Goal: Task Accomplishment & Management: Manage account settings

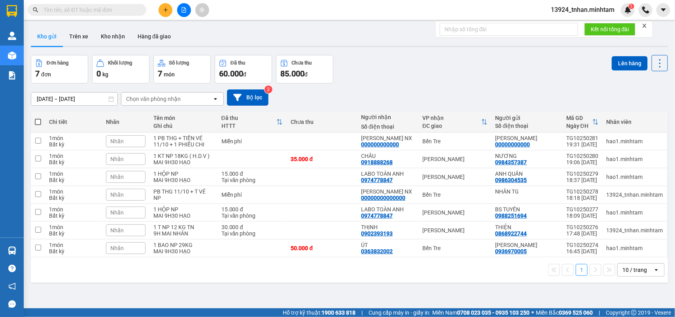
click at [100, 11] on input "text" at bounding box center [89, 10] width 93 height 9
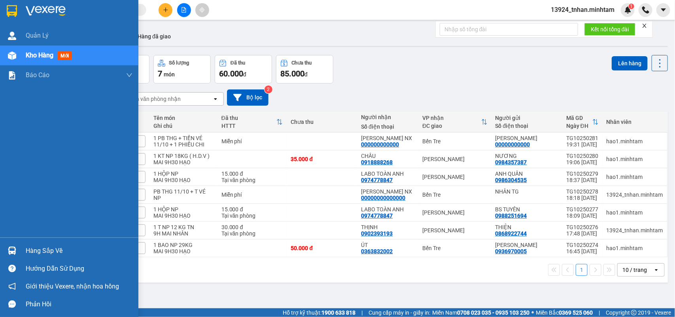
click at [8, 11] on img at bounding box center [12, 11] width 10 height 12
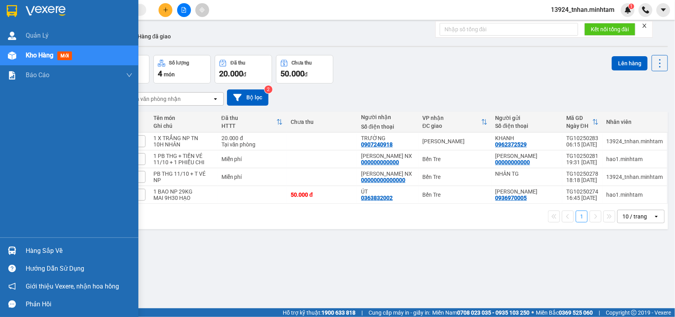
click at [35, 245] on div "Hàng sắp về" at bounding box center [79, 251] width 107 height 12
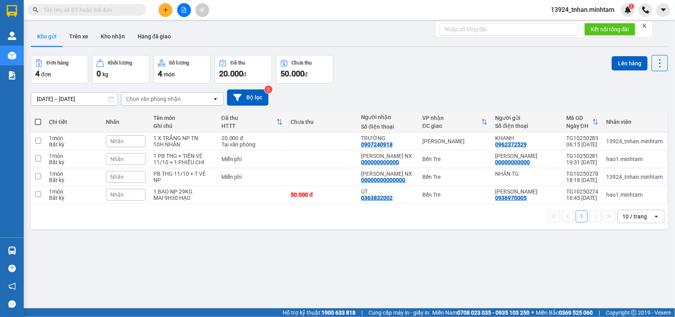
click at [133, 9] on section "Kết quả tìm kiếm ( 0 ) Bộ lọc Thuộc VP này Ngày tạo đơn gần nhất No Data 13924_…" at bounding box center [337, 158] width 675 height 317
click at [133, 9] on input "text" at bounding box center [89, 10] width 93 height 9
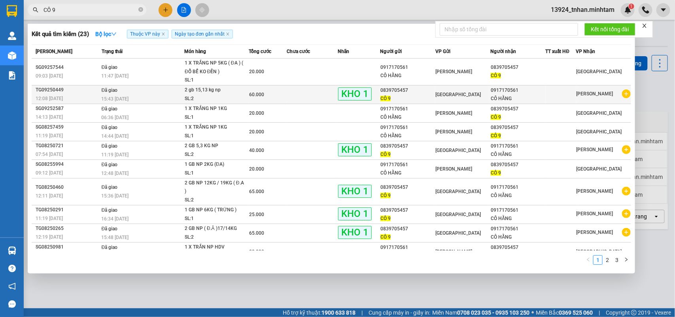
type input "CÔ 9"
click at [429, 90] on div "0839705457" at bounding box center [407, 90] width 54 height 8
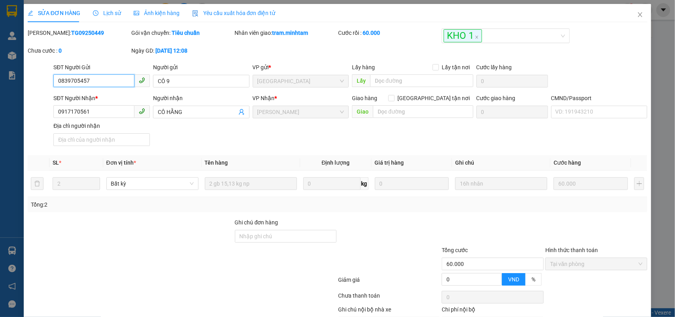
type input "0839705457"
type input "CÔ 9"
type input "0917170561"
type input "CÔ HẰNG"
type input "60.000"
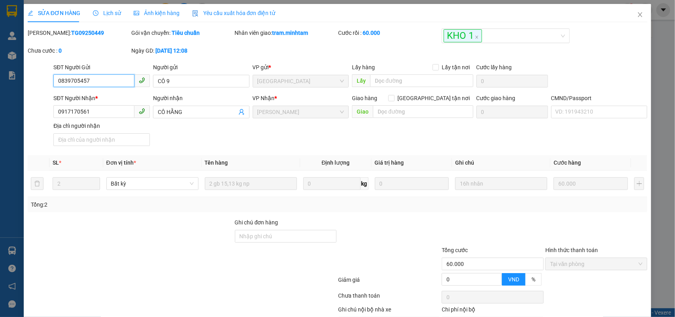
drag, startPoint x: 126, startPoint y: 77, endPoint x: 0, endPoint y: 85, distance: 125.9
click at [0, 85] on div "SỬA ĐƠN HÀNG Lịch sử Ảnh kiện hàng Yêu cầu xuất hóa đơn điện tử Total Paid Fee …" at bounding box center [337, 158] width 675 height 317
click at [629, 17] on span "Close" at bounding box center [640, 15] width 22 height 22
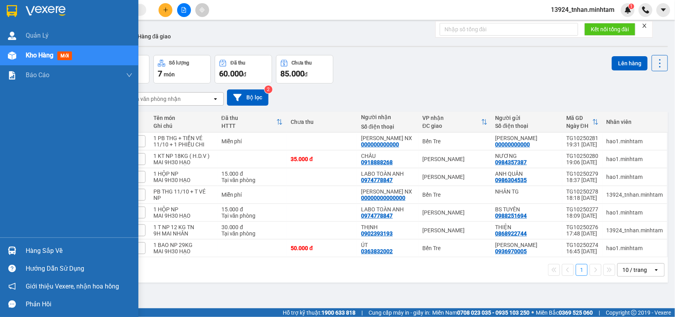
click at [12, 7] on img at bounding box center [12, 11] width 10 height 12
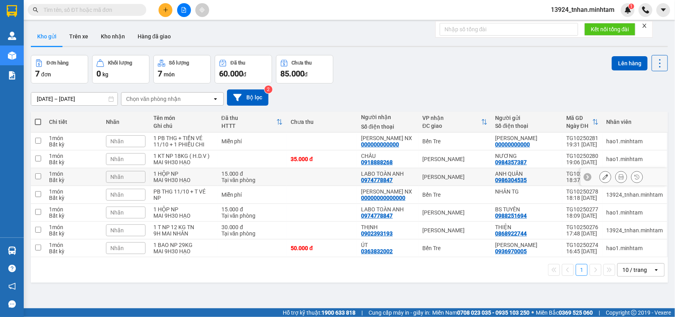
click at [230, 173] on div "15.000 đ" at bounding box center [252, 173] width 62 height 6
checkbox input "true"
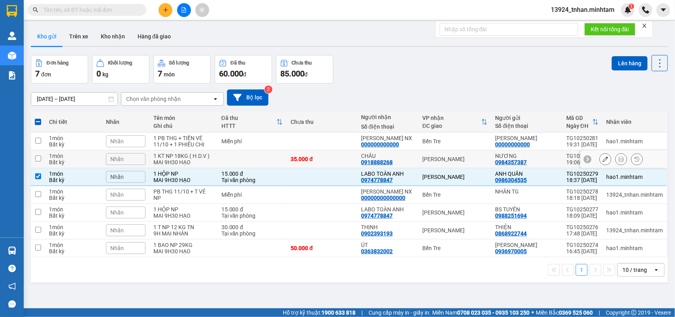
click at [254, 159] on td at bounding box center [252, 159] width 70 height 18
checkbox input "true"
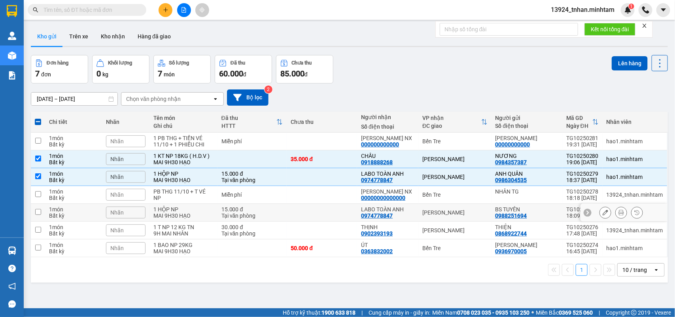
click at [327, 208] on td at bounding box center [322, 213] width 70 height 18
checkbox input "true"
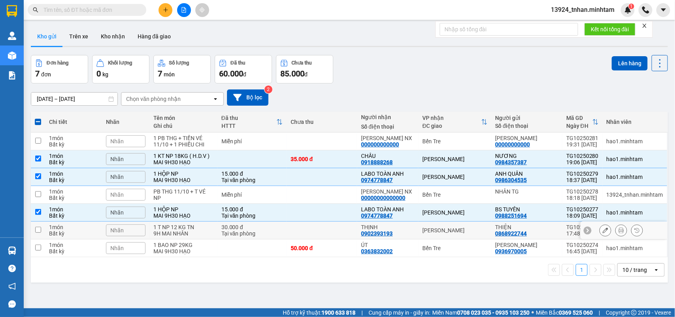
click at [317, 225] on td at bounding box center [322, 230] width 70 height 18
checkbox input "true"
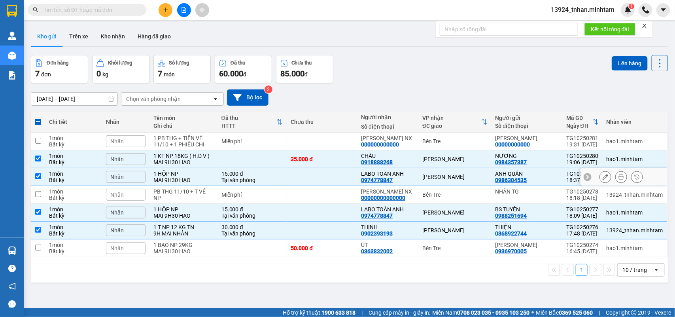
click at [279, 171] on div "15.000 đ" at bounding box center [252, 173] width 62 height 6
checkbox input "false"
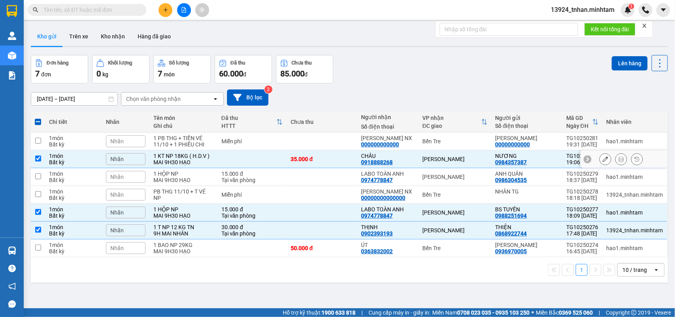
click at [302, 161] on div "35.000 đ" at bounding box center [322, 159] width 62 height 6
checkbox input "false"
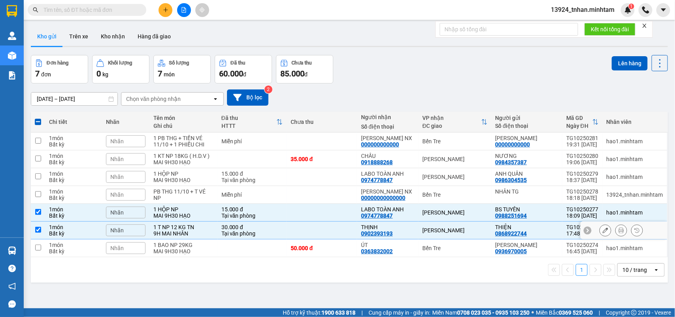
click at [289, 230] on td at bounding box center [322, 230] width 70 height 18
checkbox input "false"
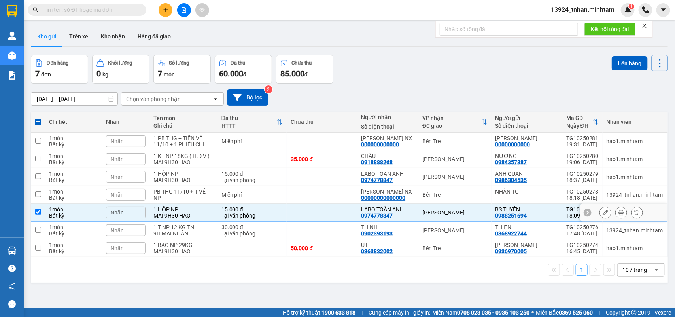
drag, startPoint x: 479, startPoint y: 212, endPoint x: 471, endPoint y: 218, distance: 10.2
click at [477, 212] on div "[PERSON_NAME]" at bounding box center [454, 212] width 65 height 6
checkbox input "false"
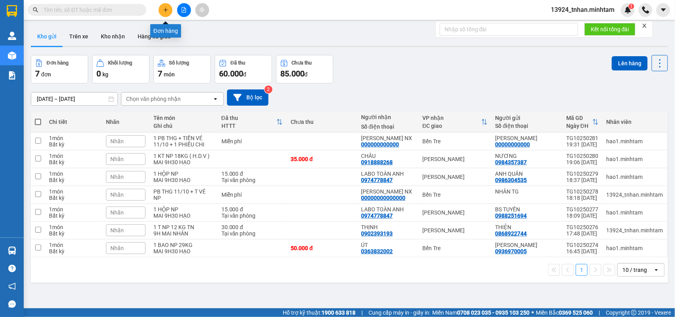
click at [160, 11] on button at bounding box center [165, 10] width 14 height 14
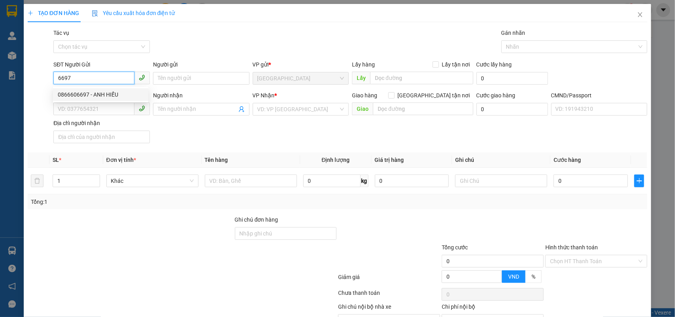
click at [98, 94] on div "0866606697 - ANH HIẾU" at bounding box center [101, 94] width 86 height 9
type input "0866606697"
type input "ANH HIẾU"
type input "0974778847"
type input "LABO TOÀN ANH"
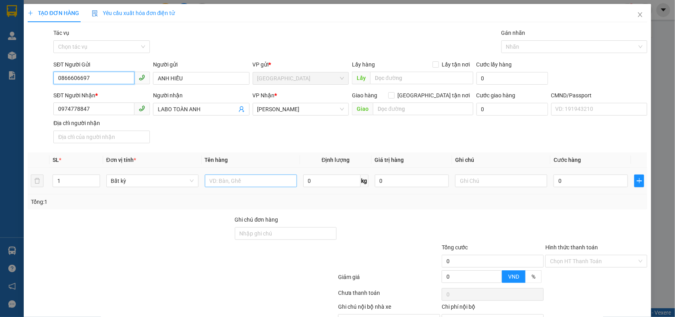
type input "0866606697"
click at [230, 178] on input "text" at bounding box center [251, 180] width 92 height 13
type input "1 hộp np"
click at [574, 183] on input "0" at bounding box center [590, 180] width 74 height 13
type input "1"
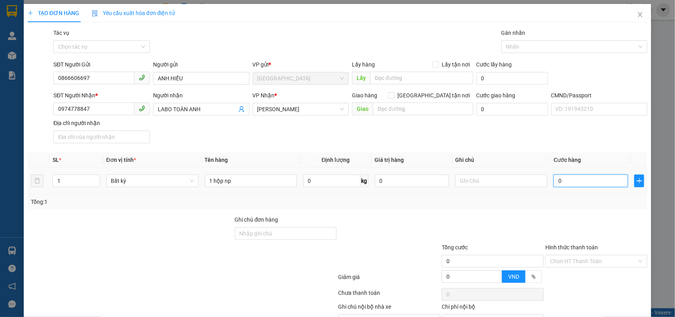
type input "1"
type input "15"
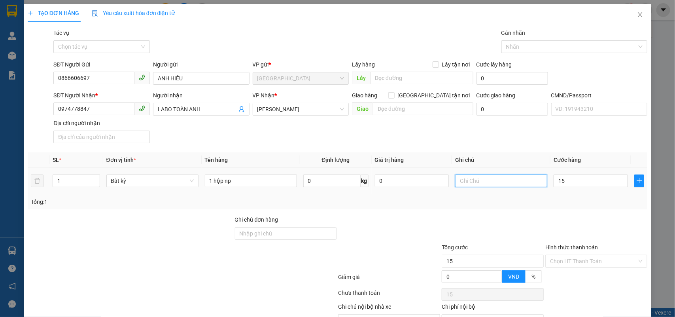
type input "15.000"
click at [501, 184] on input "text" at bounding box center [501, 180] width 92 height 13
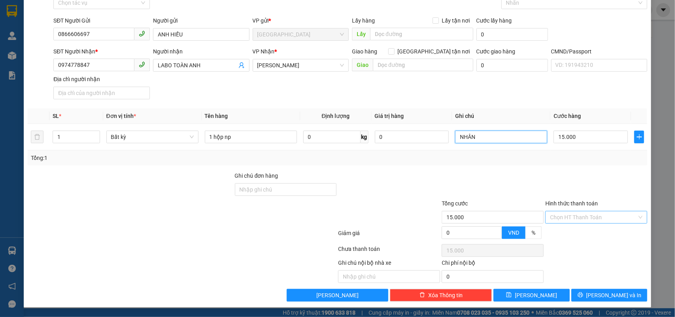
type input "NHÂN"
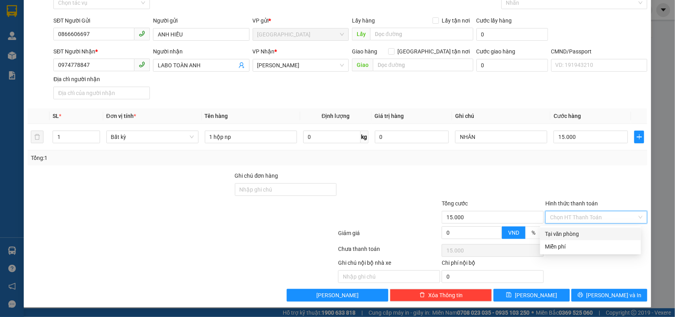
click at [550, 217] on input "Hình thức thanh toán" at bounding box center [593, 217] width 87 height 12
click at [553, 230] on div "Tại văn phòng" at bounding box center [590, 233] width 91 height 9
type input "0"
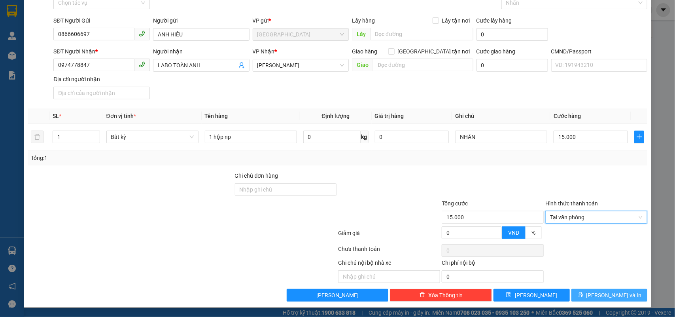
click at [583, 294] on icon "printer" at bounding box center [579, 294] width 5 height 5
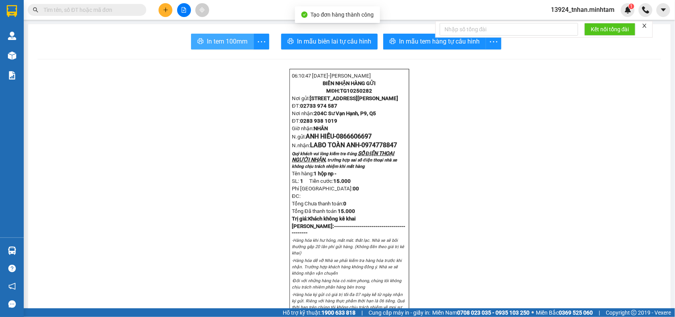
click at [226, 43] on span "In tem 100mm" at bounding box center [227, 41] width 41 height 10
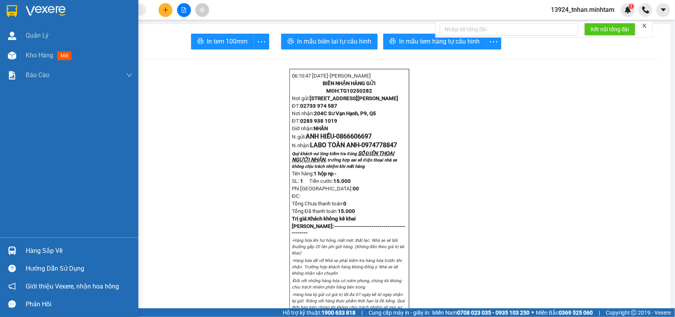
click at [15, 14] on img at bounding box center [12, 11] width 10 height 12
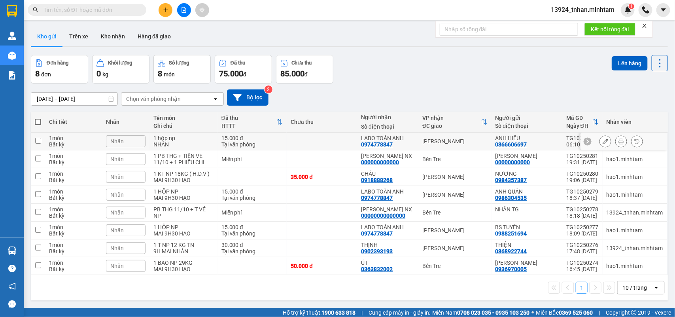
click at [439, 141] on div "[PERSON_NAME]" at bounding box center [454, 141] width 65 height 6
checkbox input "true"
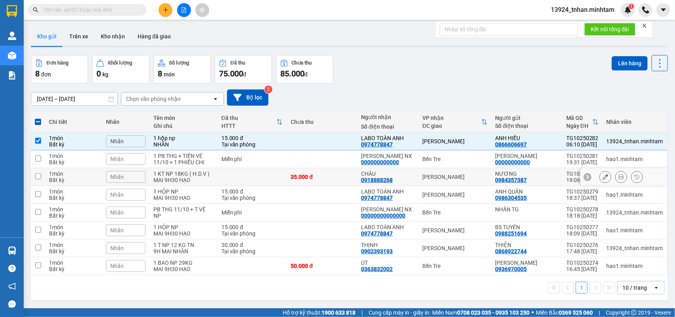
click at [435, 174] on div "[PERSON_NAME]" at bounding box center [454, 177] width 65 height 6
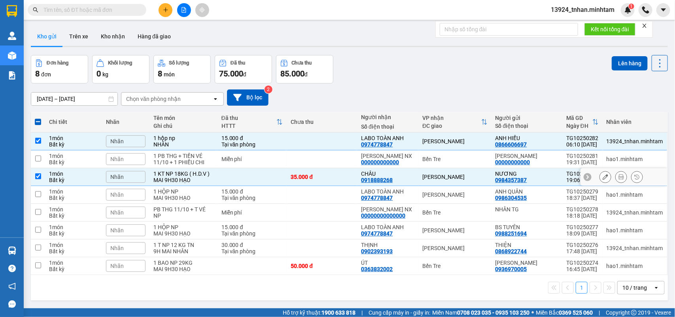
checkbox input "true"
click at [438, 195] on div "[PERSON_NAME]" at bounding box center [454, 194] width 65 height 6
checkbox input "true"
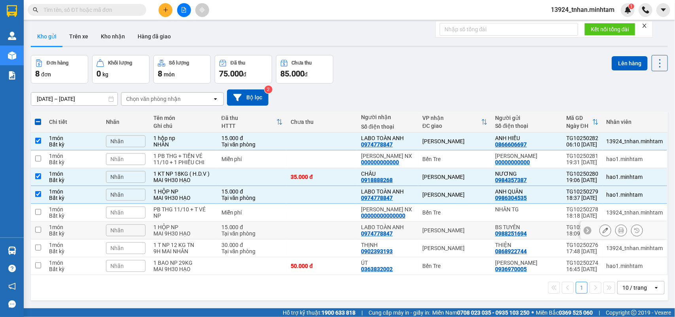
click at [439, 228] on div "[PERSON_NAME]" at bounding box center [454, 230] width 65 height 6
checkbox input "true"
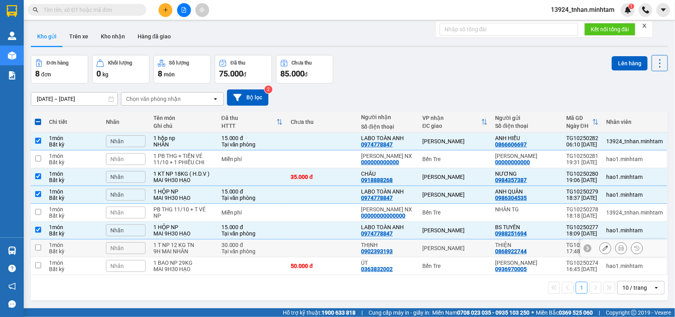
click at [423, 243] on td "[PERSON_NAME]" at bounding box center [454, 248] width 73 height 18
checkbox input "true"
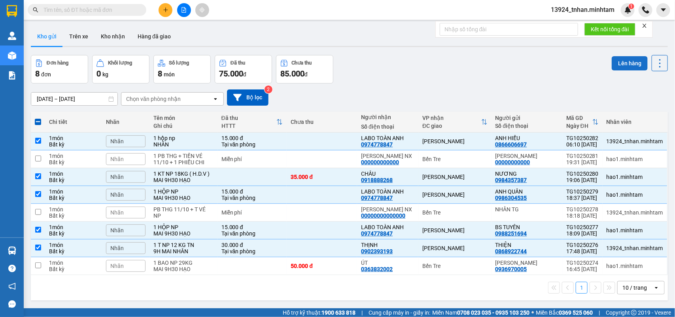
click at [616, 64] on button "Lên hàng" at bounding box center [629, 63] width 36 height 14
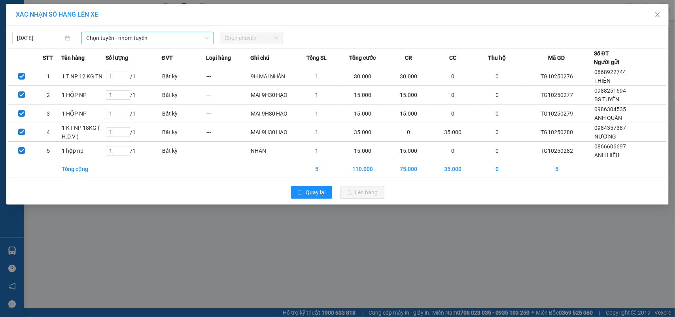
click at [138, 40] on span "Chọn tuyến - nhóm tuyến" at bounding box center [147, 38] width 123 height 12
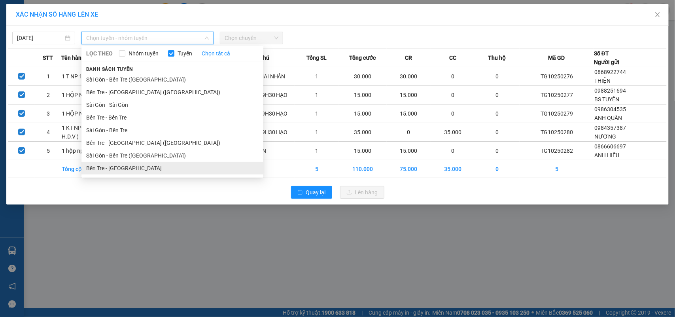
click at [138, 162] on li "Bến Tre - [GEOGRAPHIC_DATA]" at bounding box center [172, 168] width 182 height 13
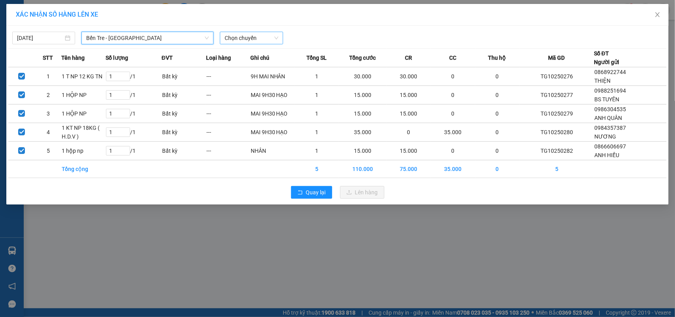
click at [242, 35] on span "Chọn chuyến" at bounding box center [250, 38] width 53 height 12
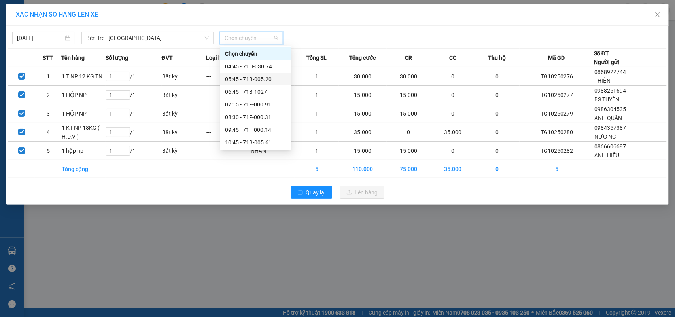
click at [264, 80] on div "05:45 - 71B-005.20" at bounding box center [256, 79] width 62 height 9
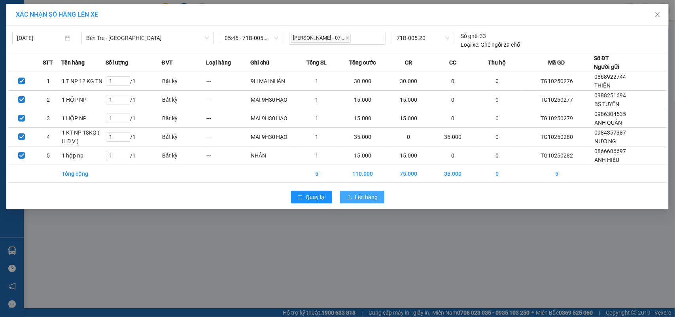
click at [366, 196] on span "Lên hàng" at bounding box center [366, 196] width 23 height 9
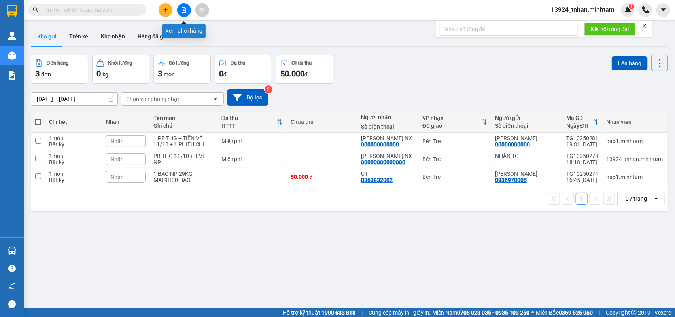
click at [183, 9] on icon "file-add" at bounding box center [184, 10] width 6 height 6
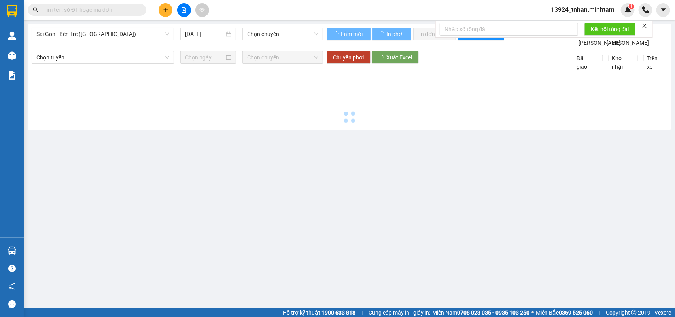
type input "[DATE]"
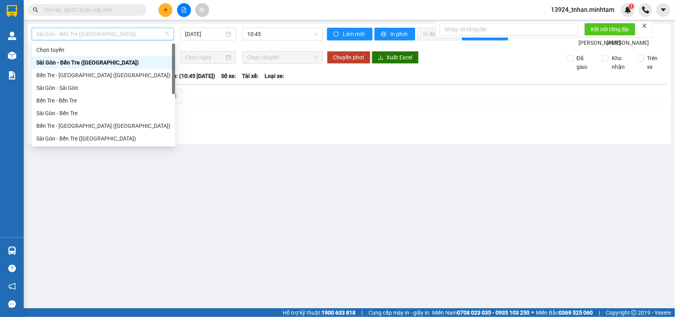
click at [167, 32] on span "Sài Gòn - Bến Tre ([GEOGRAPHIC_DATA])" at bounding box center [102, 34] width 133 height 12
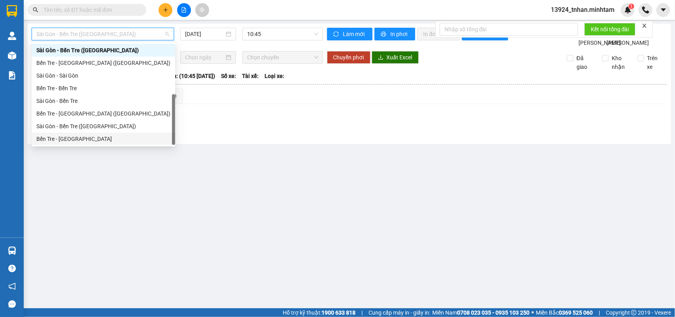
click at [105, 138] on div "Bến Tre - [GEOGRAPHIC_DATA]" at bounding box center [103, 138] width 134 height 9
type input "[DATE]"
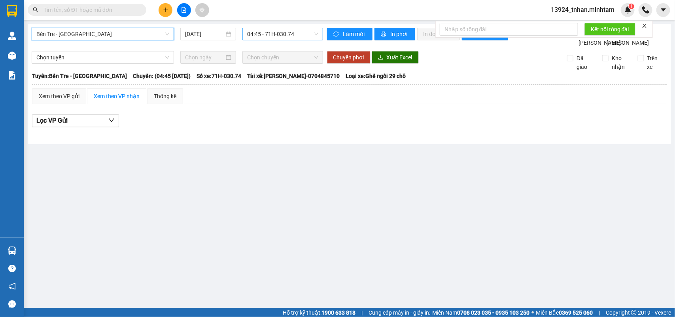
click at [264, 30] on span "04:45 - 71H-030.74" at bounding box center [282, 34] width 71 height 12
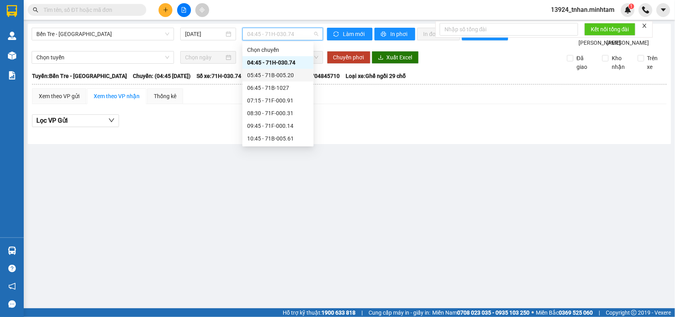
click at [291, 75] on div "05:45 - 71B-005.20" at bounding box center [278, 75] width 62 height 9
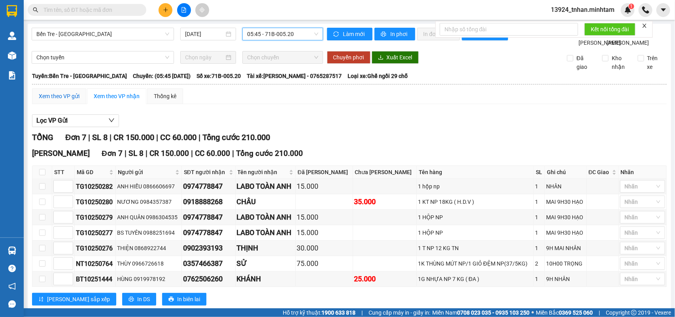
click at [70, 100] on div "Xem theo VP gửi" at bounding box center [59, 96] width 41 height 9
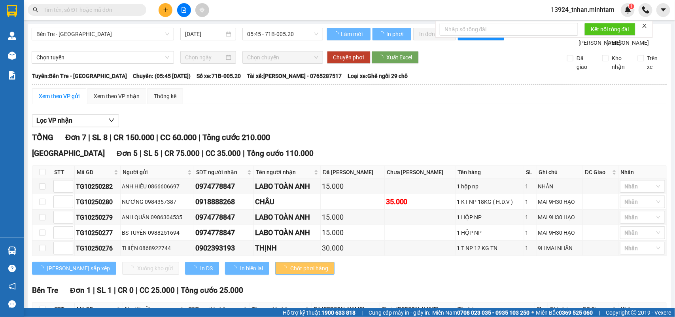
click at [75, 100] on div "Xem theo VP gửi" at bounding box center [59, 96] width 41 height 9
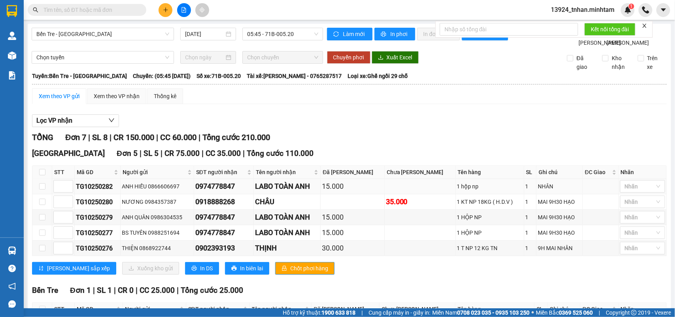
scroll to position [49, 0]
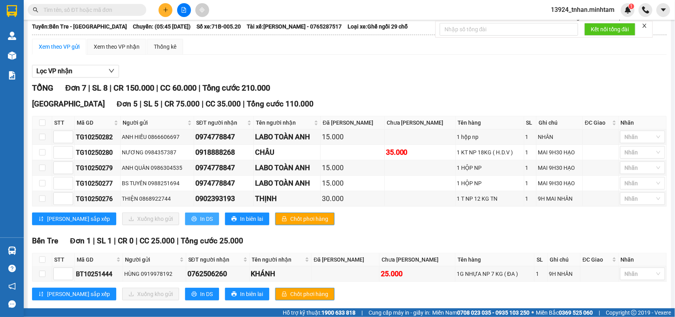
click at [200, 223] on span "In DS" at bounding box center [206, 218] width 13 height 9
click at [113, 11] on input "text" at bounding box center [89, 10] width 93 height 9
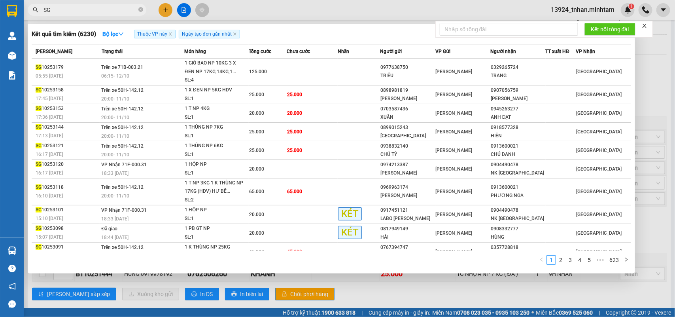
type input "SG"
click at [164, 6] on div at bounding box center [337, 158] width 675 height 317
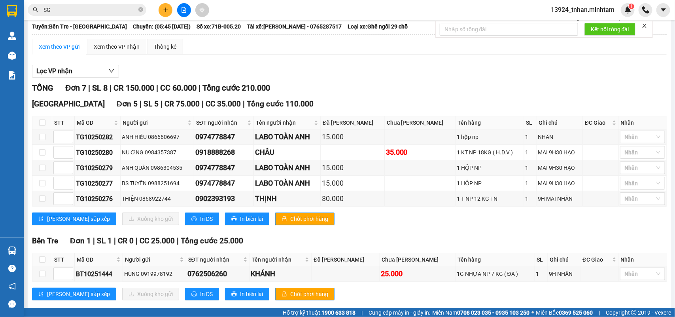
click at [164, 6] on button at bounding box center [165, 10] width 14 height 14
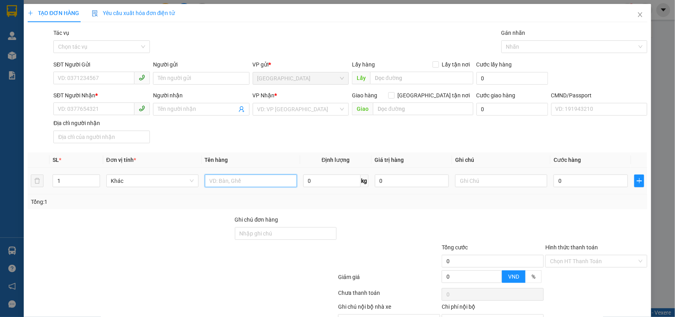
click at [212, 179] on input "text" at bounding box center [251, 180] width 92 height 13
type input "1 X TRẮNG NP"
click at [102, 85] on div "SĐT Người Gửi VD: 0371234567" at bounding box center [101, 74] width 96 height 28
click at [101, 82] on input "SĐT Người Gửi" at bounding box center [93, 78] width 81 height 13
click at [572, 178] on input "0" at bounding box center [590, 180] width 74 height 13
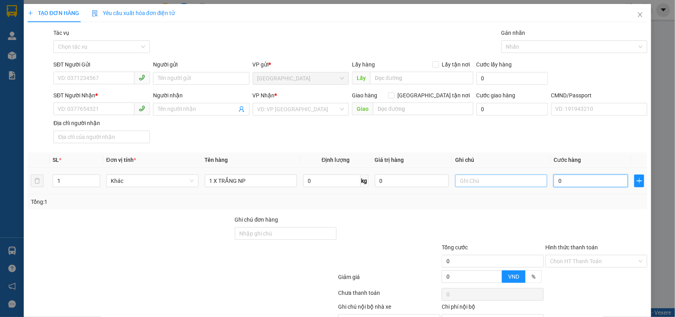
type input "2"
type input "20"
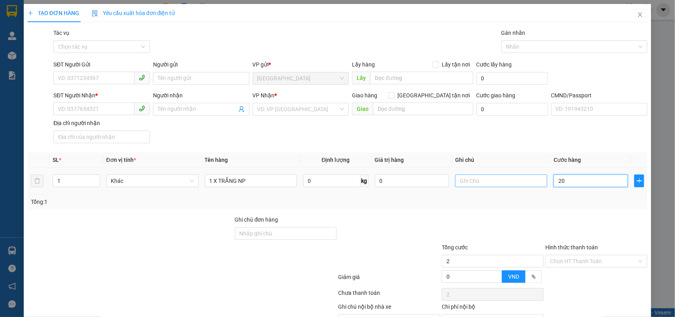
type input "20"
type input "20.000"
click at [474, 178] on input "text" at bounding box center [501, 180] width 92 height 13
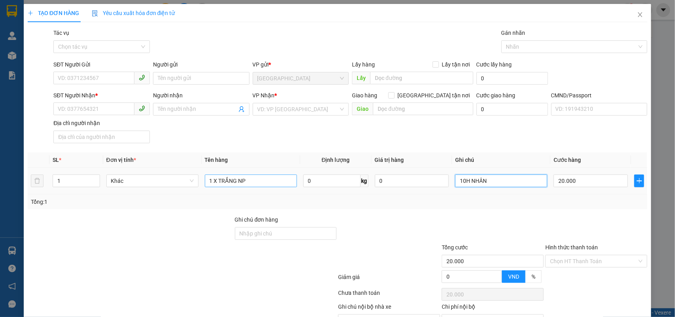
type input "10H NHÂN"
click at [255, 180] on input "1 X TRẮNG NP" at bounding box center [251, 180] width 92 height 13
type input "1 X TRẮNG NP TN"
click at [103, 82] on input "SĐT Người Gửi" at bounding box center [93, 78] width 81 height 13
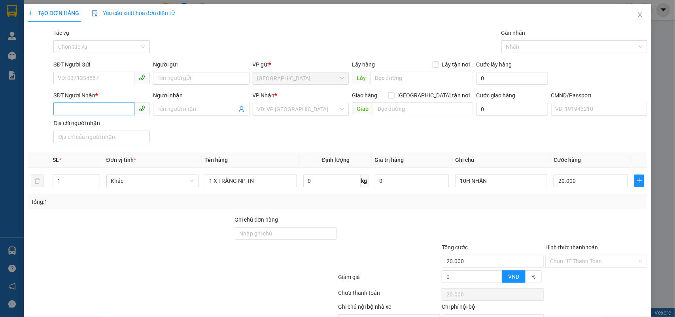
click at [107, 103] on input "SĐT Người Nhận *" at bounding box center [93, 108] width 81 height 13
type input "0907240918"
click at [188, 105] on input "Người nhận" at bounding box center [197, 109] width 79 height 9
type input "TRƯỜNG"
click at [102, 74] on input "SĐT Người Gửi" at bounding box center [93, 78] width 81 height 13
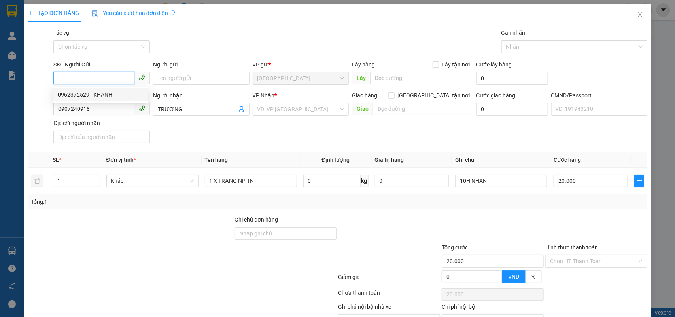
click at [121, 93] on div "0962372529 - KHANH" at bounding box center [101, 94] width 86 height 9
type input "0962372529"
type input "KHANH"
click at [297, 111] on input "search" at bounding box center [297, 109] width 81 height 12
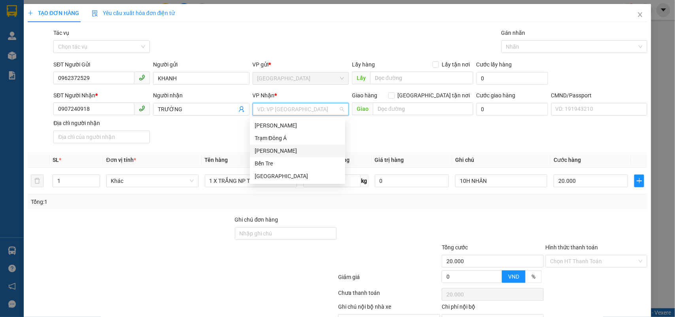
click at [291, 151] on div "[PERSON_NAME]" at bounding box center [298, 150] width 86 height 9
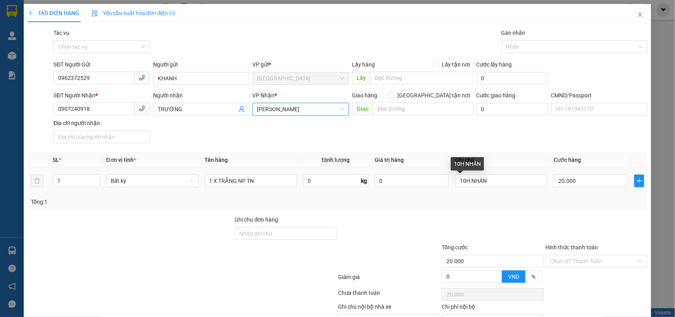
scroll to position [45, 0]
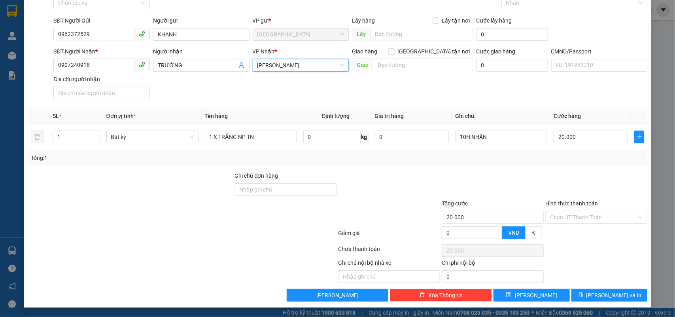
click at [462, 179] on div at bounding box center [493, 185] width 104 height 28
click at [557, 215] on input "Hình thức thanh toán" at bounding box center [593, 217] width 87 height 12
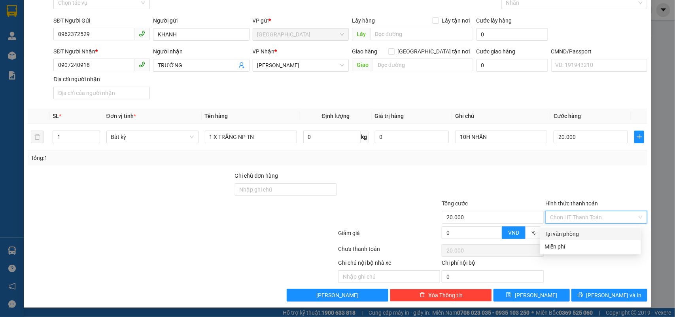
click at [561, 227] on div "Tại văn phòng" at bounding box center [590, 233] width 101 height 13
type input "0"
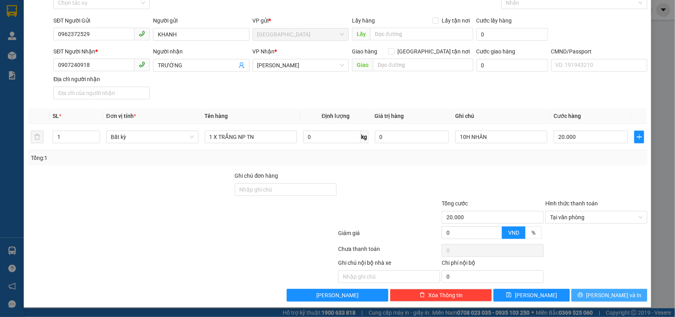
click at [595, 298] on button "[PERSON_NAME] và In" at bounding box center [609, 295] width 76 height 13
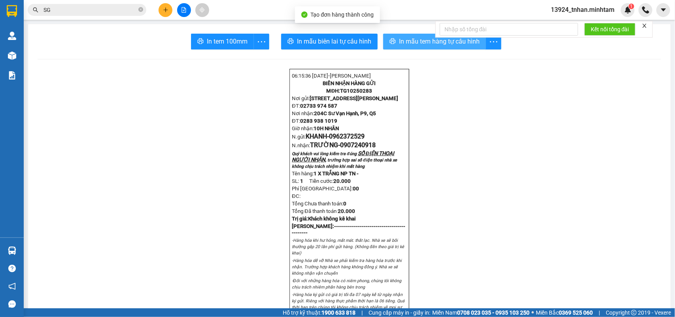
click at [405, 38] on span "In mẫu tem hàng tự cấu hình" at bounding box center [439, 41] width 81 height 10
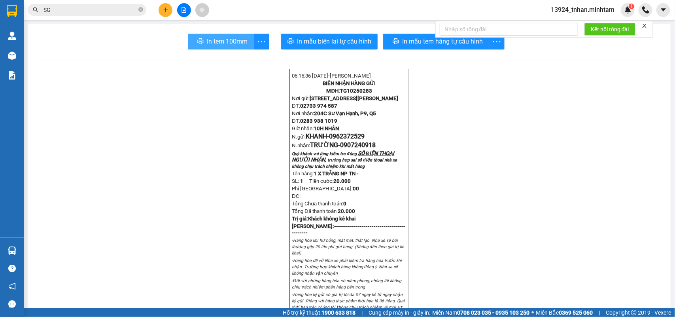
click at [215, 39] on span "In tem 100mm" at bounding box center [227, 41] width 41 height 10
click at [140, 9] on icon "close-circle" at bounding box center [140, 9] width 5 height 5
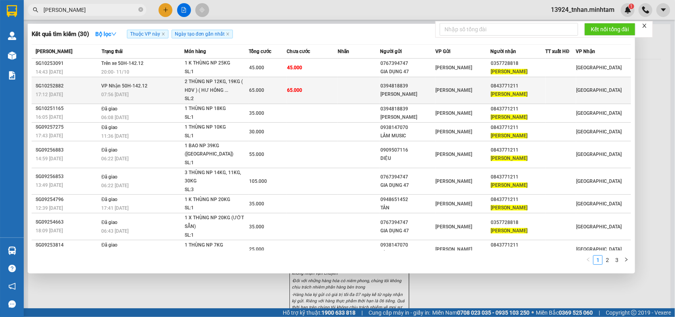
type input "[PERSON_NAME]"
click at [338, 90] on td at bounding box center [359, 90] width 42 height 27
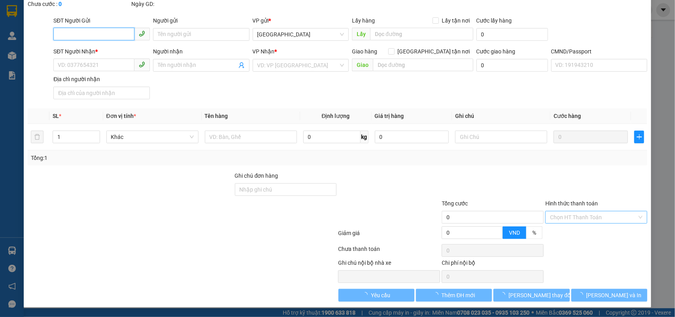
type input "0394818839"
type input "[PERSON_NAME]"
type input "0843771211"
type input "[PERSON_NAME]"
type input "65.000"
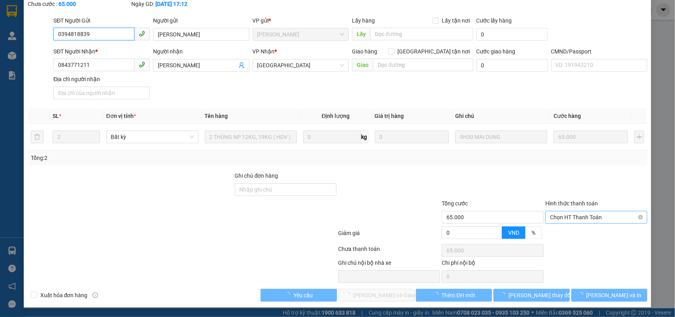
click at [560, 206] on div "Hình thức thanh toán Chọn HT Thanh Toán" at bounding box center [596, 213] width 102 height 28
click at [576, 218] on span "Chọn HT Thanh Toán" at bounding box center [596, 217] width 92 height 12
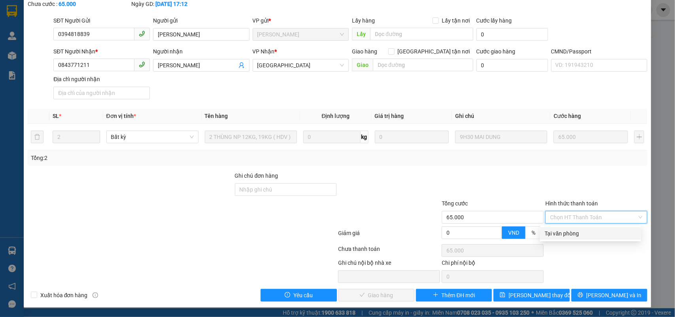
click at [606, 196] on div at bounding box center [596, 185] width 104 height 28
click at [581, 219] on span "Chọn HT Thanh Toán" at bounding box center [596, 217] width 92 height 12
drag, startPoint x: 562, startPoint y: 228, endPoint x: 456, endPoint y: 261, distance: 111.1
click at [560, 230] on div "Tại văn phòng" at bounding box center [590, 233] width 91 height 9
type input "0"
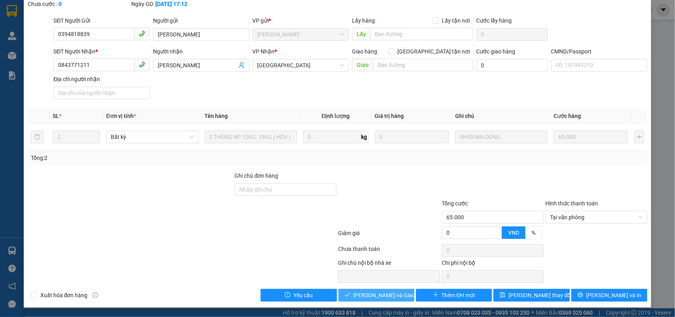
click at [389, 299] on button "[PERSON_NAME] và Giao hàng" at bounding box center [376, 295] width 76 height 13
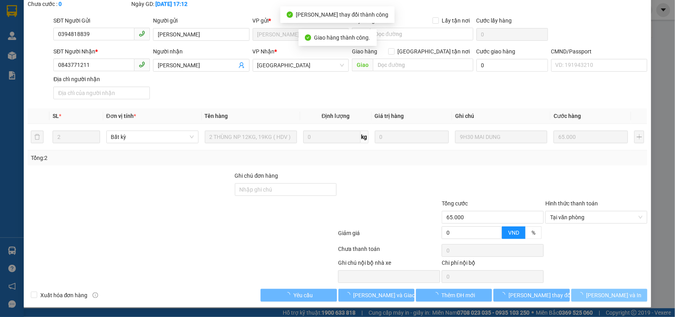
click at [586, 292] on button "[PERSON_NAME] và In" at bounding box center [609, 295] width 76 height 13
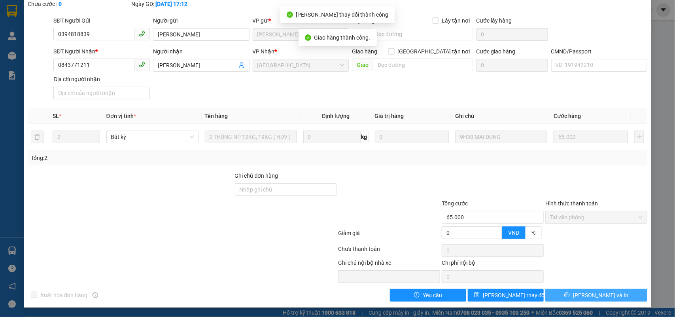
drag, startPoint x: 572, startPoint y: 290, endPoint x: 18, endPoint y: 24, distance: 614.5
click at [572, 291] on button "[PERSON_NAME] và In" at bounding box center [596, 295] width 102 height 13
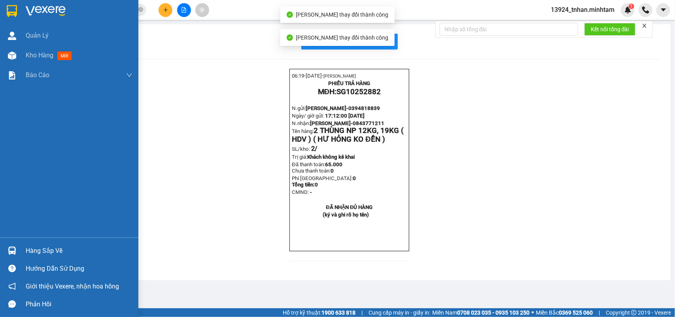
click at [18, 14] on div at bounding box center [12, 11] width 14 height 14
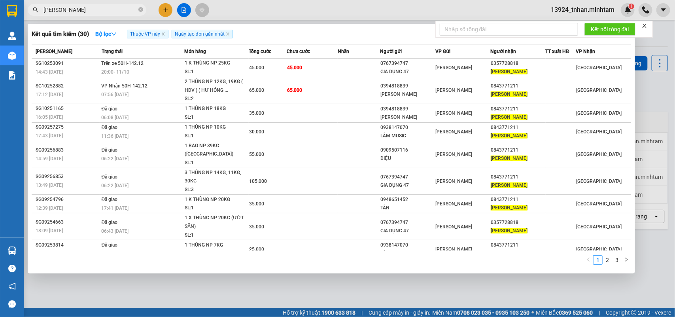
drag, startPoint x: 93, startPoint y: 8, endPoint x: 12, endPoint y: 0, distance: 81.4
click at [12, 0] on section "Kết quả tìm kiếm ( 30 ) Bộ lọc Thuộc VP này Ngày tạo đơn gần nhất Mã ĐH Trạng t…" at bounding box center [337, 158] width 675 height 317
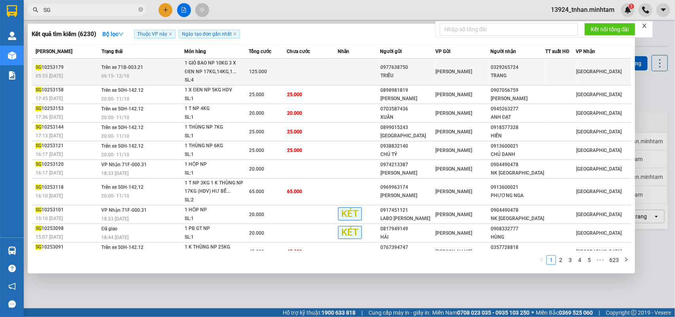
type input "SG"
click at [267, 65] on td "125.000" at bounding box center [268, 71] width 38 height 27
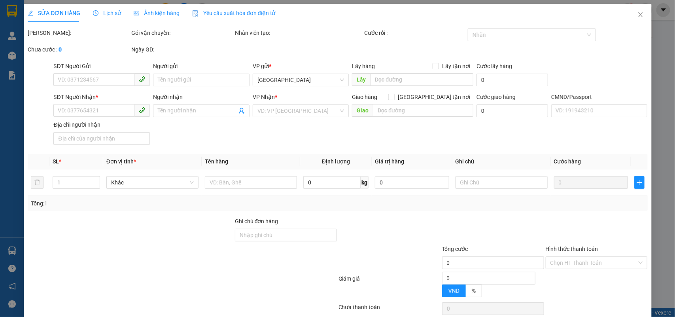
type input "0977638750"
type input "TRIỀU"
type input "0329265724"
type input "TRANG"
type input "125.000"
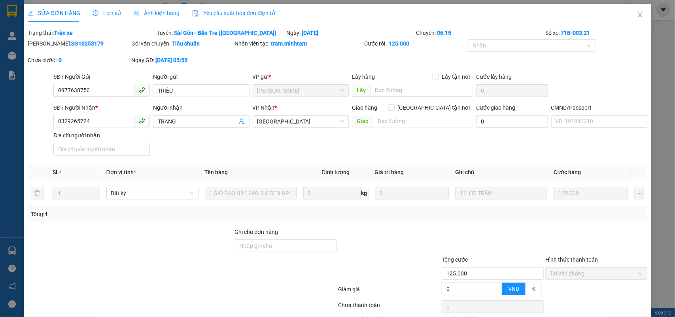
click at [121, 12] on div "SỬA ĐƠN HÀNG Lịch sử Ảnh kiện hàng Yêu cầu xuất hóa đơn điện tử" at bounding box center [152, 13] width 248 height 18
click at [103, 14] on span "Lịch sử" at bounding box center [107, 13] width 28 height 6
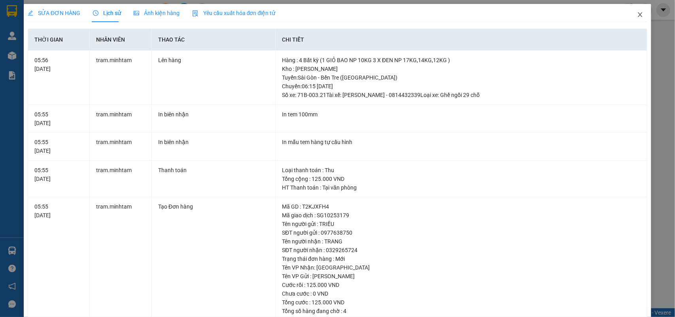
click at [637, 14] on span "Close" at bounding box center [640, 15] width 22 height 22
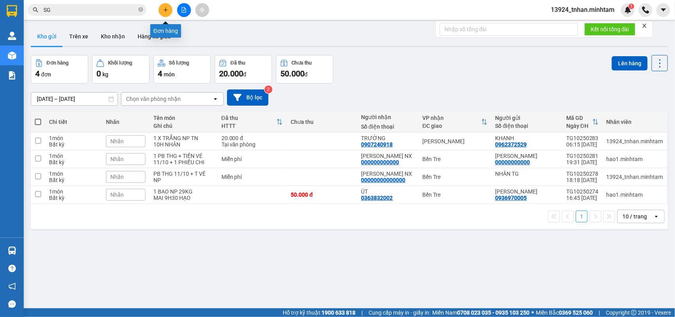
click at [168, 7] on button at bounding box center [165, 10] width 14 height 14
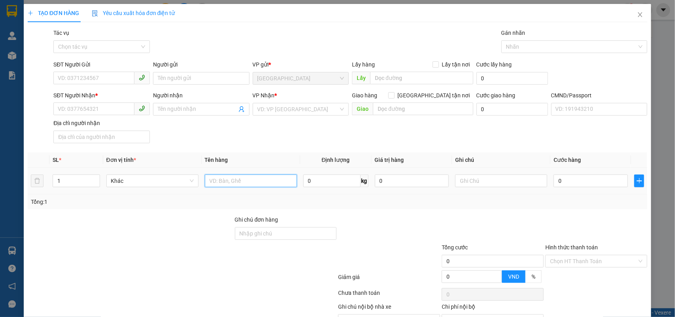
click at [250, 176] on input "text" at bounding box center [251, 180] width 92 height 13
type input "2 GB NP 15,5 KG ĐA + TRỨNG"
type input "2"
click at [93, 178] on span "up" at bounding box center [95, 178] width 5 height 5
click at [570, 175] on input "0" at bounding box center [590, 180] width 74 height 13
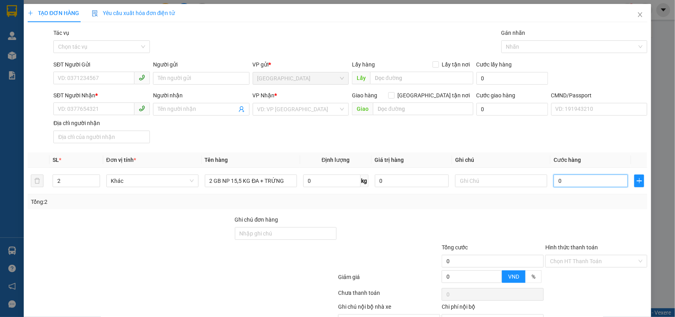
type input "5"
type input "50"
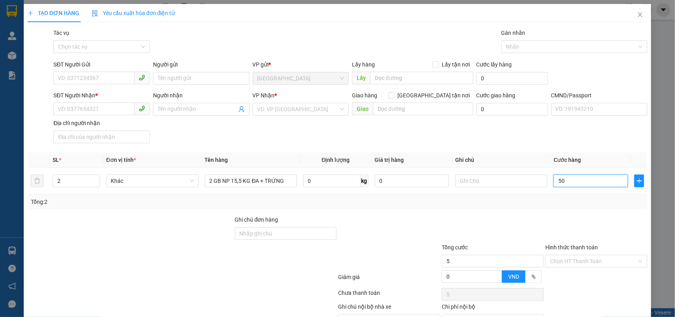
type input "50"
type input "50.000"
click at [113, 77] on input "SĐT Người Gửi" at bounding box center [93, 78] width 81 height 13
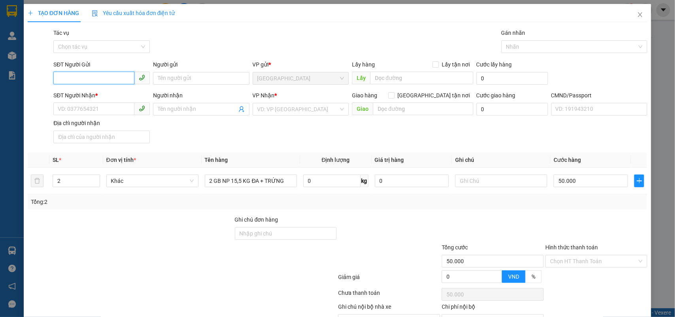
paste input "0839705457"
type input "0839705457"
click at [115, 95] on div "0839705457 - CÔ 9" at bounding box center [101, 94] width 86 height 9
type input "CÔ 9"
type input "0917170561"
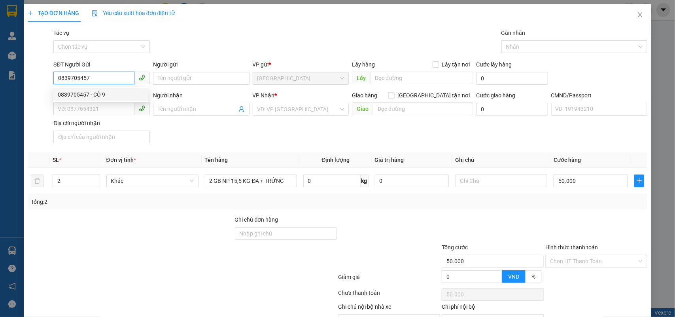
type input "CÔ HẰNG"
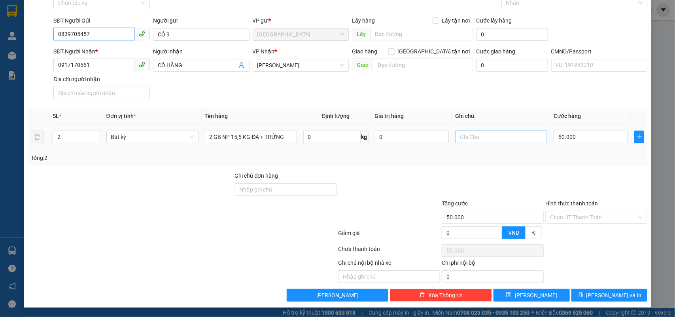
type input "0839705457"
click at [503, 141] on input "text" at bounding box center [501, 136] width 92 height 13
type input "NHÂN"
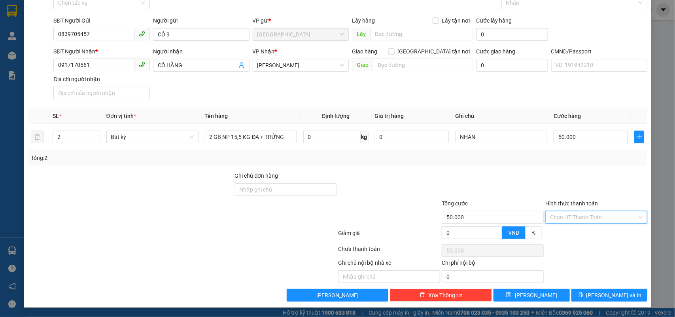
drag, startPoint x: 587, startPoint y: 213, endPoint x: 564, endPoint y: 231, distance: 29.6
click at [584, 217] on input "Hình thức thanh toán" at bounding box center [593, 217] width 87 height 12
drag, startPoint x: 562, startPoint y: 231, endPoint x: 566, endPoint y: 240, distance: 9.2
click at [562, 232] on div "Tại văn phòng" at bounding box center [590, 233] width 91 height 9
type input "0"
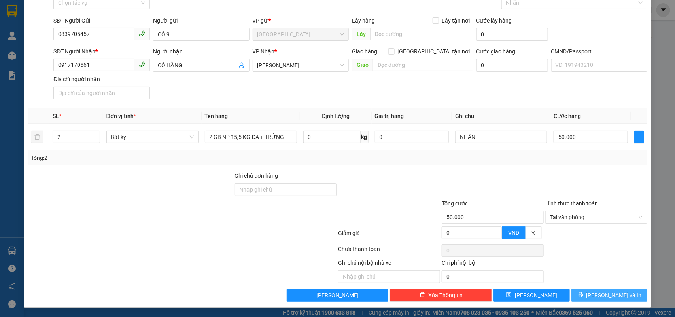
click at [590, 290] on button "[PERSON_NAME] và In" at bounding box center [609, 295] width 76 height 13
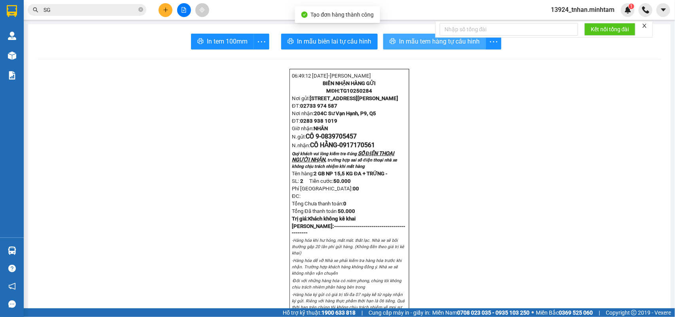
click at [390, 45] on span "printer" at bounding box center [392, 42] width 6 height 8
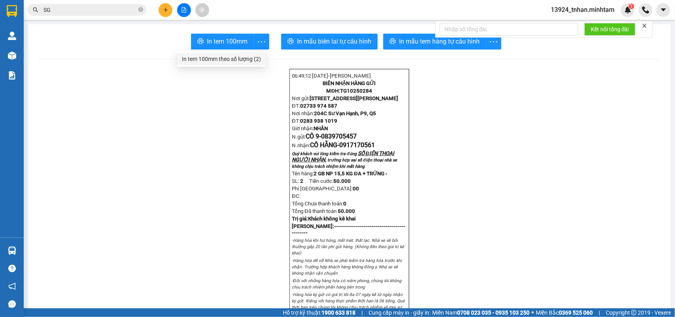
click at [247, 58] on div "In tem 100mm theo số lượng (2)" at bounding box center [221, 59] width 79 height 9
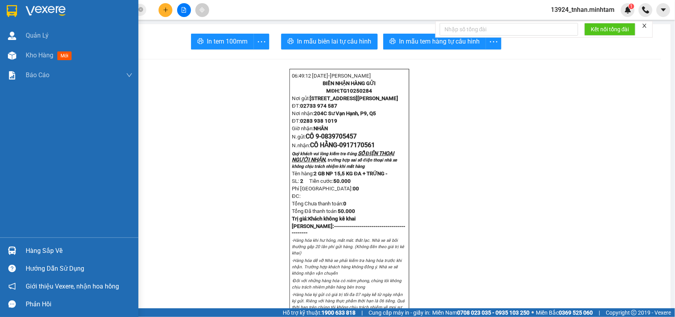
click at [28, 252] on div "Hàng sắp về" at bounding box center [79, 251] width 107 height 12
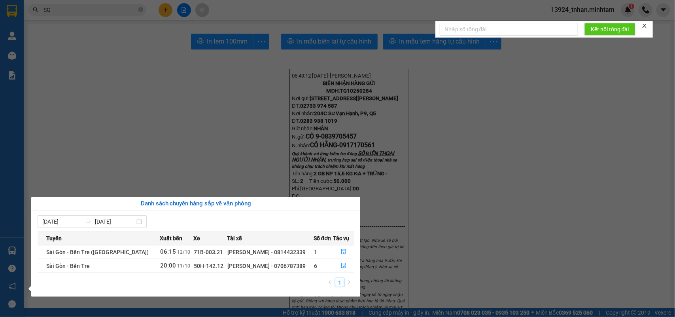
click at [7, 12] on div "Quản [PERSON_NAME] hàng mới Báo cáo BC giao hàng (nhân viên) BC hàng tồn Báo cá…" at bounding box center [12, 158] width 24 height 317
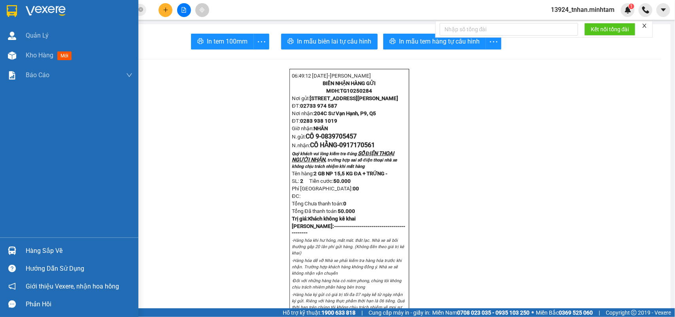
click at [7, 12] on img at bounding box center [12, 11] width 10 height 12
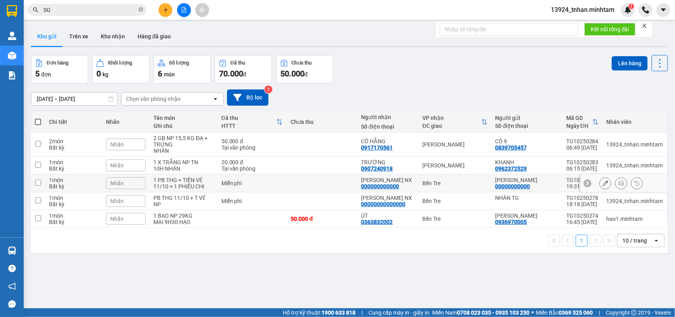
click at [439, 184] on div "Bến Tre" at bounding box center [454, 183] width 65 height 6
checkbox input "true"
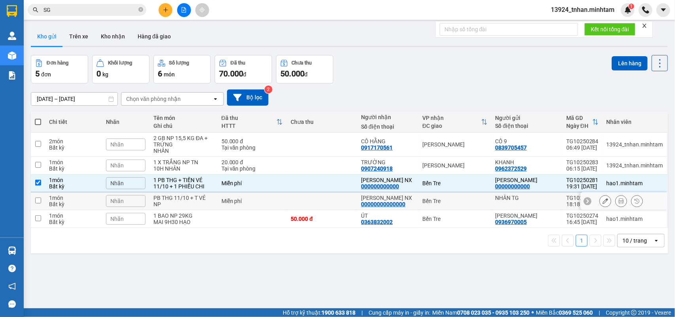
click at [434, 200] on div "Bến Tre" at bounding box center [454, 201] width 65 height 6
checkbox input "true"
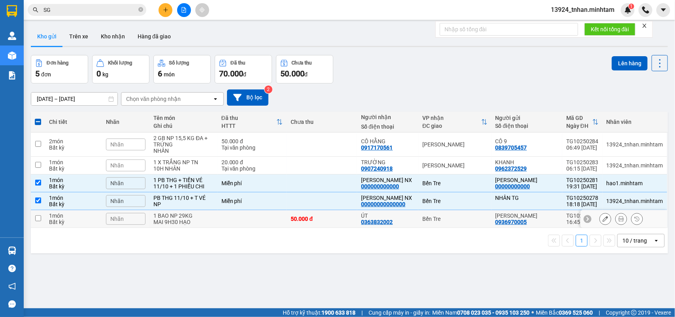
click at [431, 216] on div "Bến Tre" at bounding box center [454, 218] width 65 height 6
checkbox input "true"
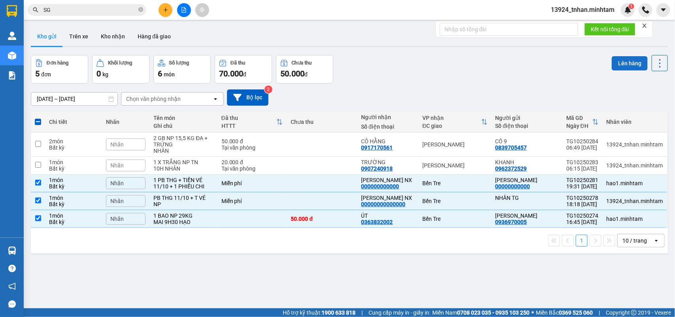
click at [618, 66] on button "Lên hàng" at bounding box center [629, 63] width 36 height 14
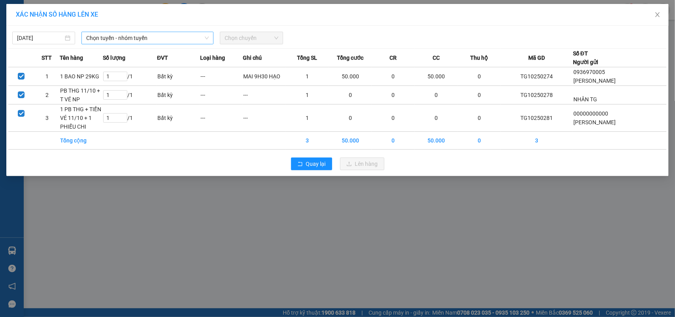
click at [141, 40] on span "Chọn tuyến - nhóm tuyến" at bounding box center [147, 38] width 123 height 12
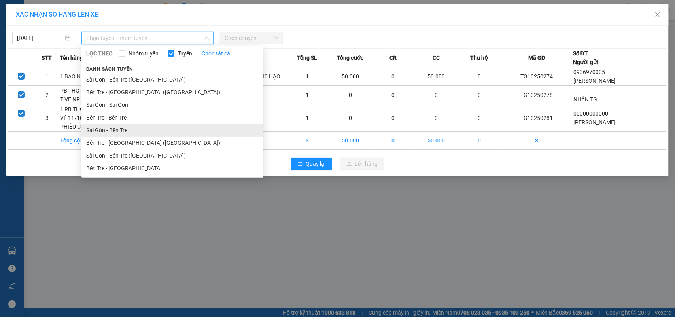
click at [141, 130] on li "Sài Gòn - Bến Tre" at bounding box center [172, 130] width 182 height 13
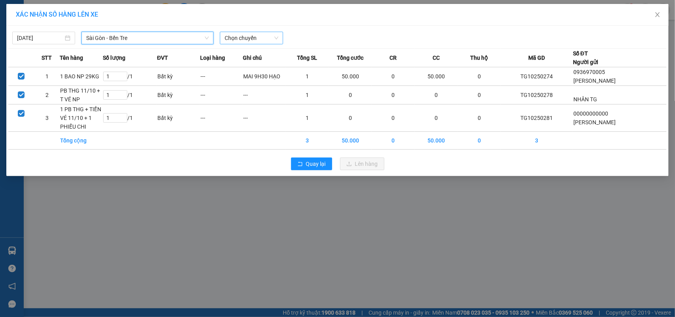
click at [248, 42] on span "Chọn chuyến" at bounding box center [250, 38] width 53 height 12
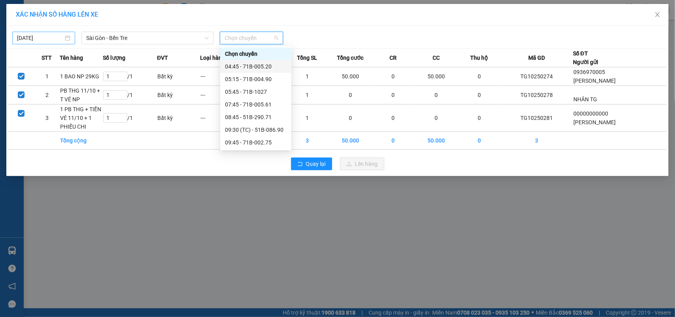
click at [48, 35] on input "[DATE]" at bounding box center [40, 38] width 46 height 9
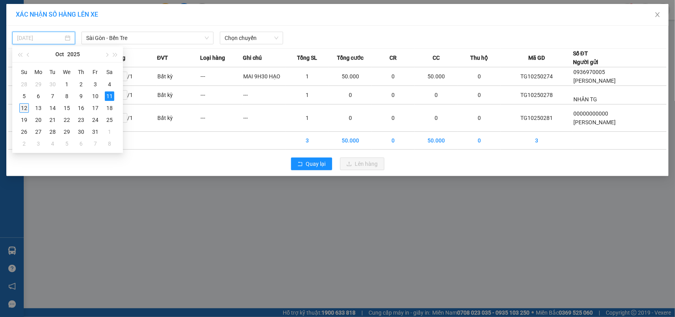
drag, startPoint x: 24, startPoint y: 108, endPoint x: 238, endPoint y: 57, distance: 219.4
click at [24, 107] on div "12" at bounding box center [23, 107] width 9 height 9
type input "[DATE]"
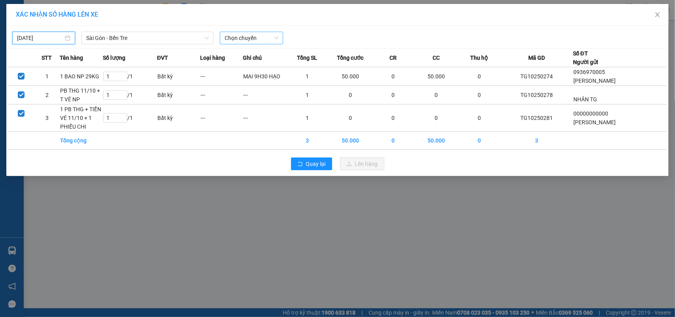
click at [265, 41] on span "Chọn chuyến" at bounding box center [250, 38] width 53 height 12
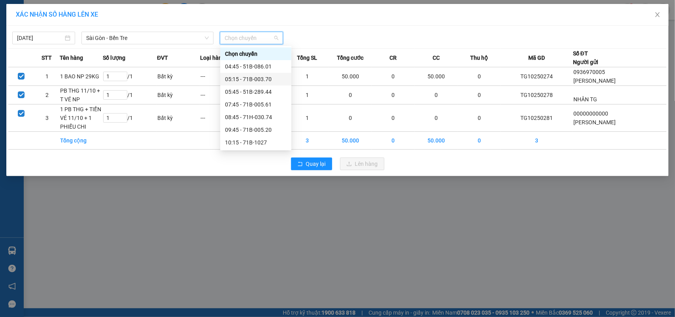
click at [271, 79] on div "05:15 - 71B-003.70" at bounding box center [256, 79] width 62 height 9
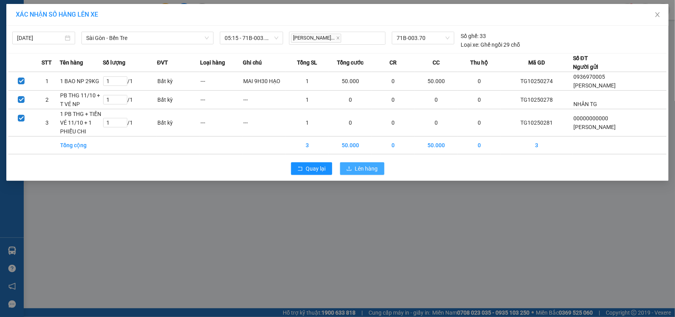
click at [358, 173] on button "Lên hàng" at bounding box center [362, 168] width 44 height 13
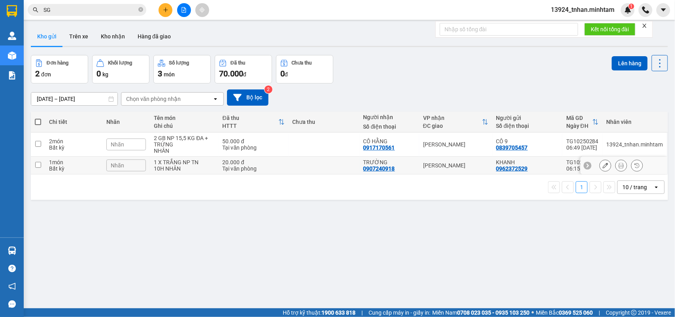
click at [352, 161] on td at bounding box center [324, 166] width 71 height 18
checkbox input "true"
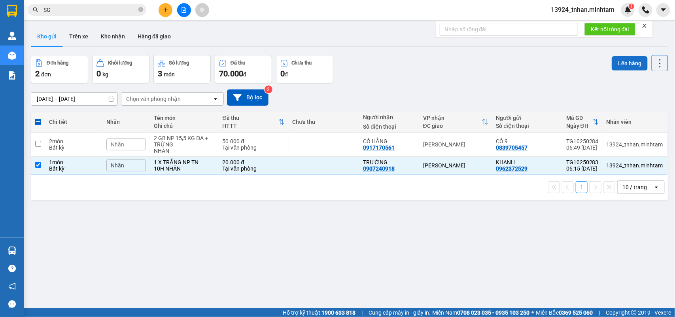
click at [623, 60] on button "Lên hàng" at bounding box center [629, 63] width 36 height 14
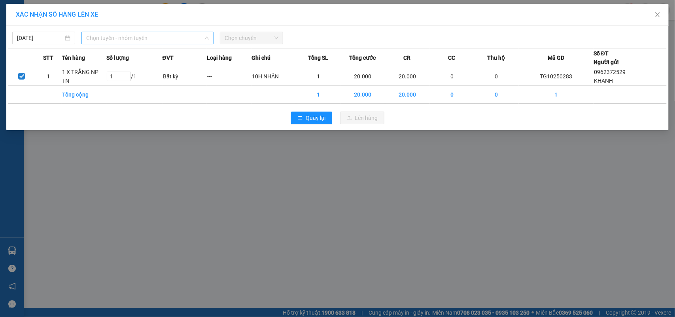
click at [145, 34] on span "Chọn tuyến - nhóm tuyến" at bounding box center [147, 38] width 123 height 12
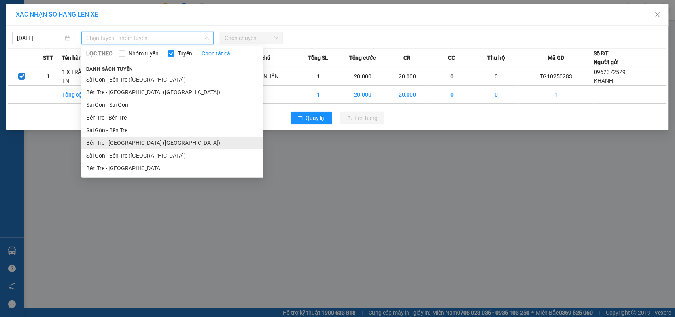
click at [126, 145] on li "Bến Tre - [GEOGRAPHIC_DATA] ([GEOGRAPHIC_DATA])" at bounding box center [172, 142] width 182 height 13
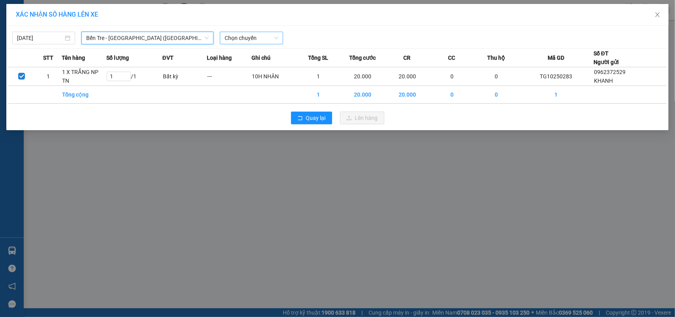
click at [249, 43] on span "Chọn chuyến" at bounding box center [250, 38] width 53 height 12
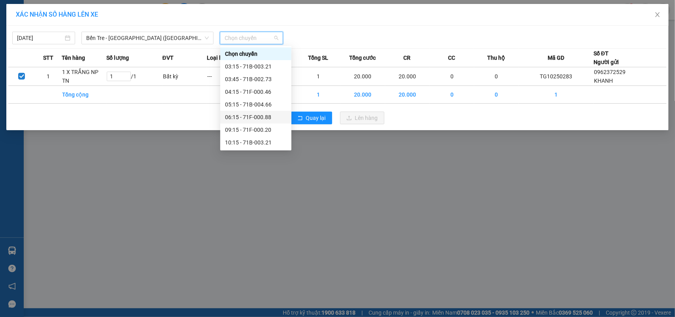
drag, startPoint x: 261, startPoint y: 113, endPoint x: 321, endPoint y: 132, distance: 62.8
click at [261, 115] on div "06:15 - 71F-000.88" at bounding box center [256, 117] width 62 height 9
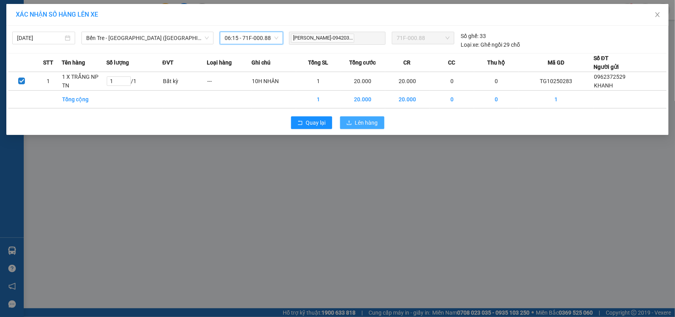
click at [341, 123] on button "Lên hàng" at bounding box center [362, 122] width 44 height 13
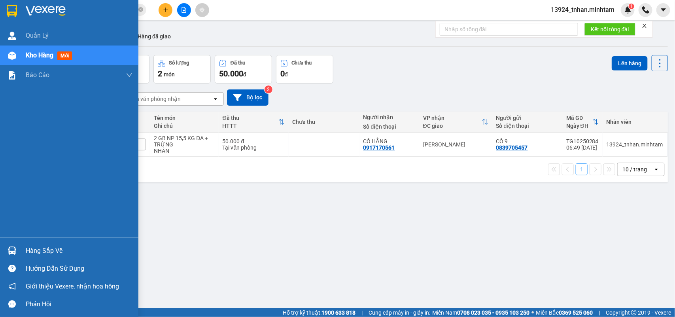
click at [49, 252] on div "Hàng sắp về" at bounding box center [79, 251] width 107 height 12
click at [3, 8] on div "Quản [PERSON_NAME] hàng mới Báo cáo BC giao hàng (nhân viên) BC hàng tồn Báo cá…" at bounding box center [69, 158] width 138 height 317
click at [3, 8] on div at bounding box center [69, 13] width 138 height 26
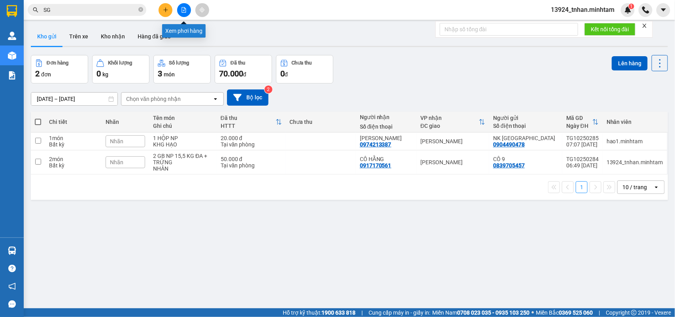
click at [185, 11] on icon "file-add" at bounding box center [184, 10] width 6 height 6
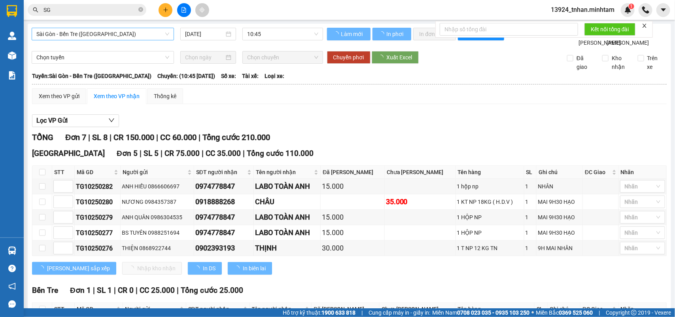
click at [118, 34] on span "Sài Gòn - Bến Tre ([GEOGRAPHIC_DATA])" at bounding box center [102, 34] width 133 height 12
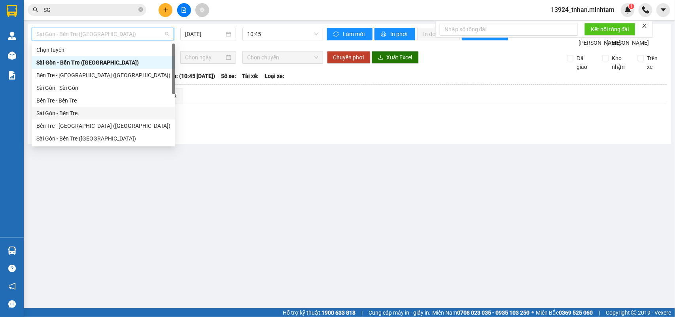
click at [93, 108] on div "Sài Gòn - Bến Tre" at bounding box center [103, 113] width 143 height 13
type input "[DATE]"
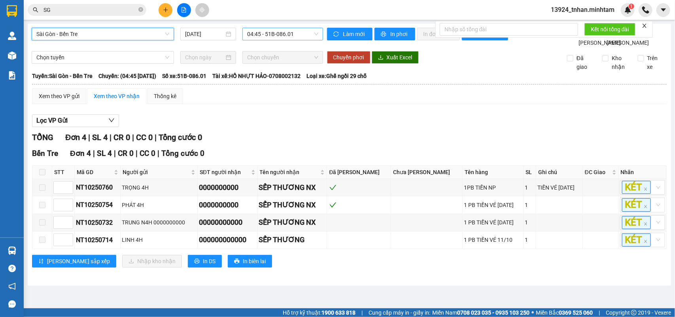
click at [252, 33] on span "04:45 - 51B-086.01" at bounding box center [282, 34] width 71 height 12
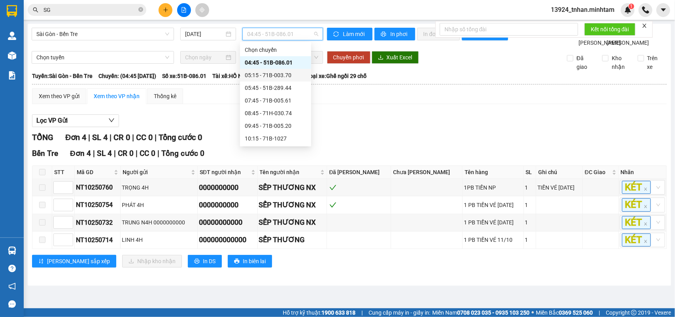
click at [265, 75] on div "05:15 - 71B-003.70" at bounding box center [276, 75] width 62 height 9
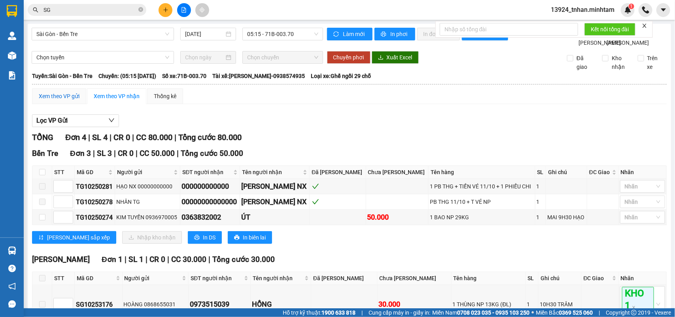
click at [68, 100] on div "Xem theo VP gửi" at bounding box center [59, 96] width 41 height 9
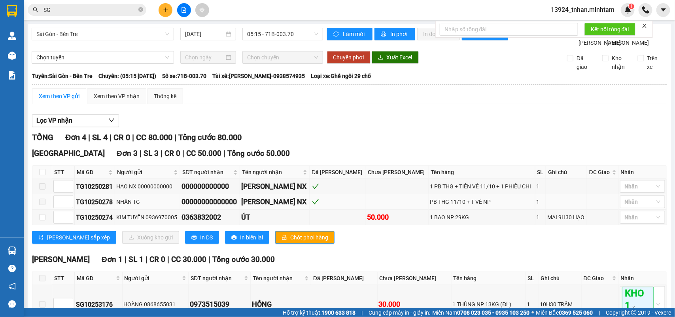
scroll to position [76, 0]
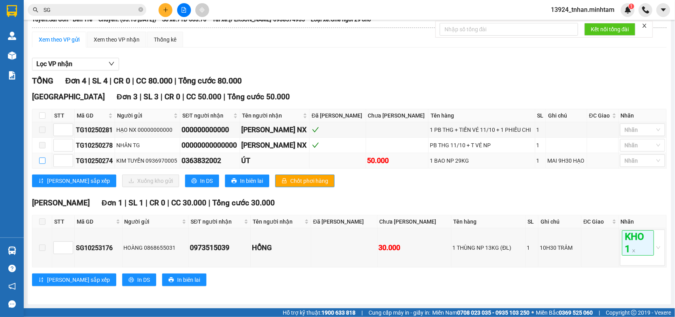
click at [40, 158] on input "checkbox" at bounding box center [42, 160] width 6 height 6
checkbox input "true"
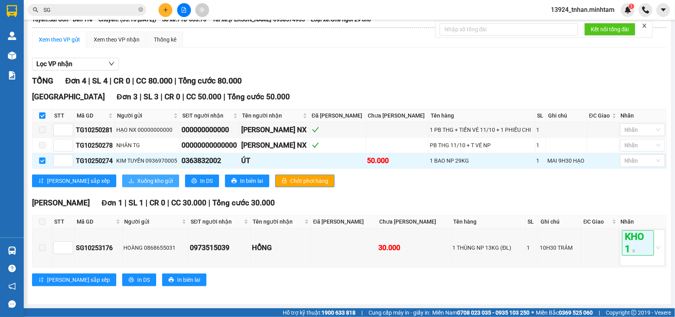
click at [128, 178] on icon "download" at bounding box center [131, 181] width 6 height 6
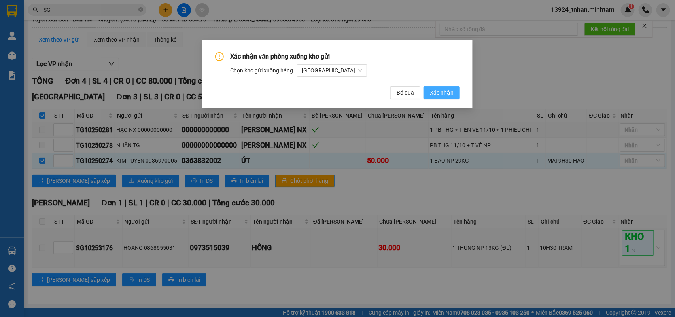
click at [428, 93] on button "Xác nhận" at bounding box center [441, 92] width 36 height 13
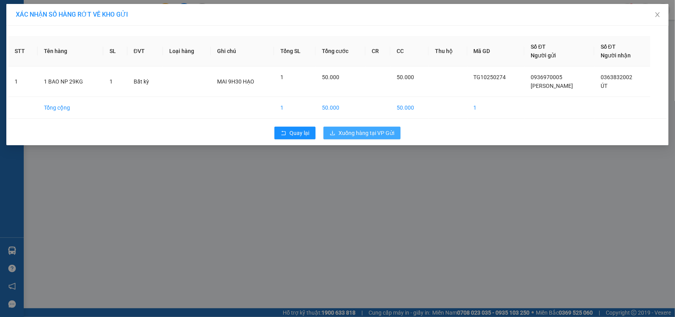
click at [370, 131] on span "Xuống hàng tại VP Gửi" at bounding box center [366, 132] width 56 height 9
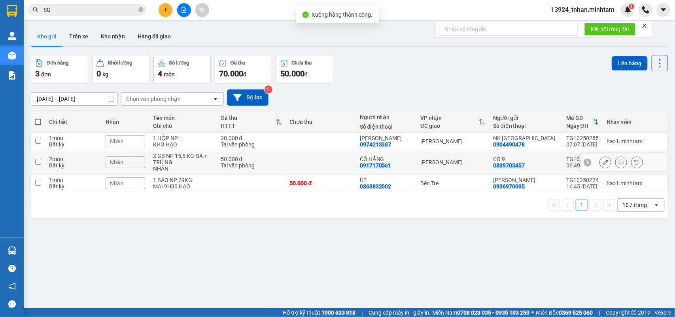
drag, startPoint x: 307, startPoint y: 159, endPoint x: 604, endPoint y: 95, distance: 303.7
click at [307, 159] on td at bounding box center [321, 162] width 70 height 24
checkbox input "true"
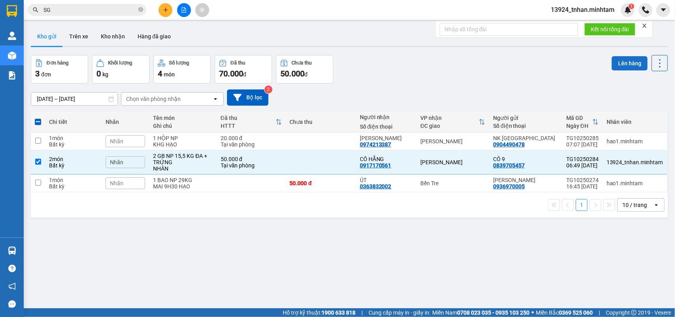
click at [612, 65] on button "Lên hàng" at bounding box center [629, 63] width 36 height 14
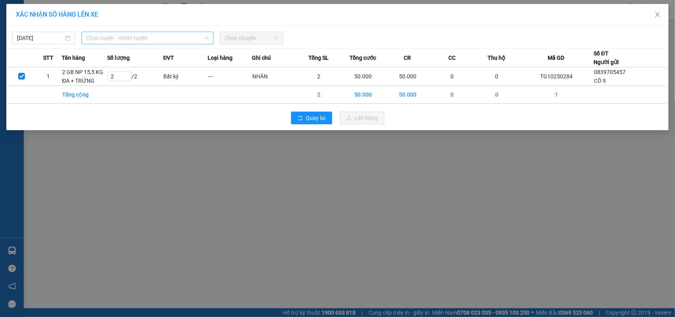
click at [135, 38] on span "Chọn tuyến - nhóm tuyến" at bounding box center [147, 38] width 123 height 12
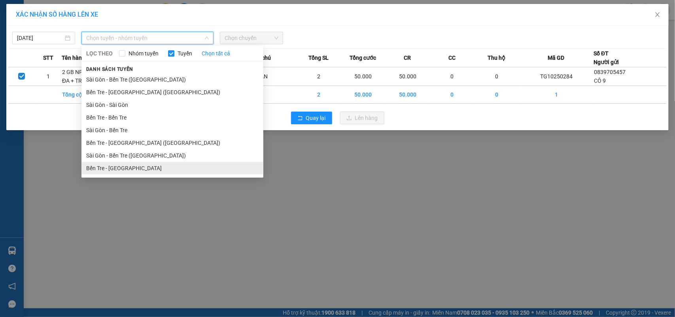
click at [105, 163] on li "Bến Tre - [GEOGRAPHIC_DATA]" at bounding box center [172, 168] width 182 height 13
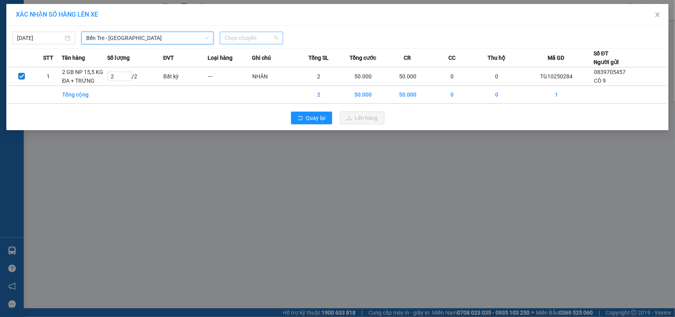
click at [252, 33] on span "Chọn chuyến" at bounding box center [250, 38] width 53 height 12
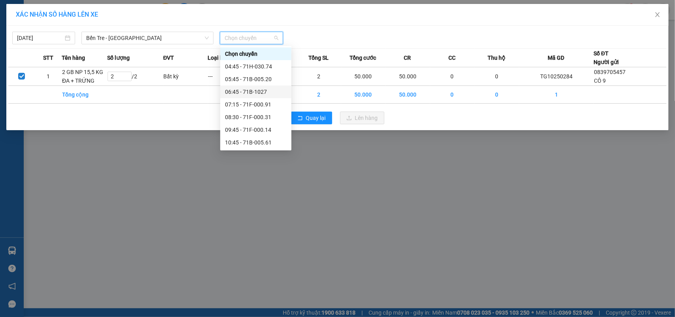
click at [273, 90] on div "06:45 - 71B-1027" at bounding box center [256, 91] width 62 height 9
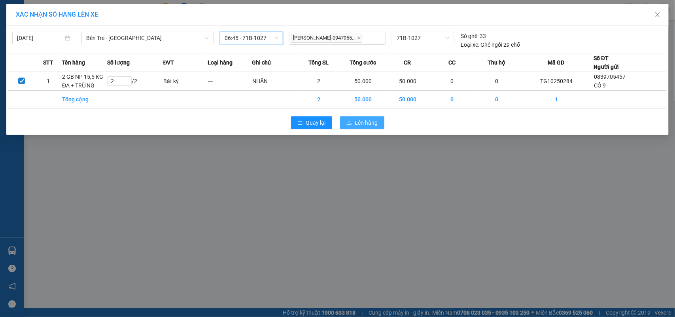
click at [360, 119] on span "Lên hàng" at bounding box center [366, 122] width 23 height 9
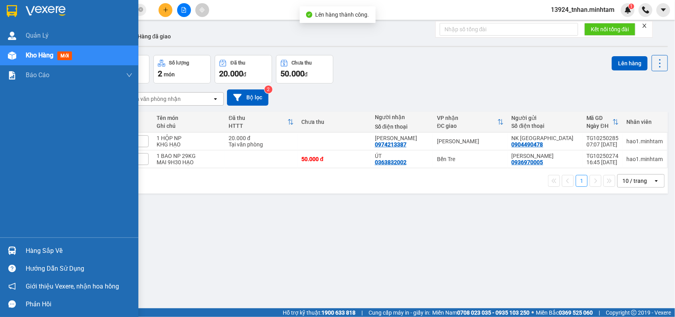
click at [13, 244] on div at bounding box center [12, 250] width 14 height 14
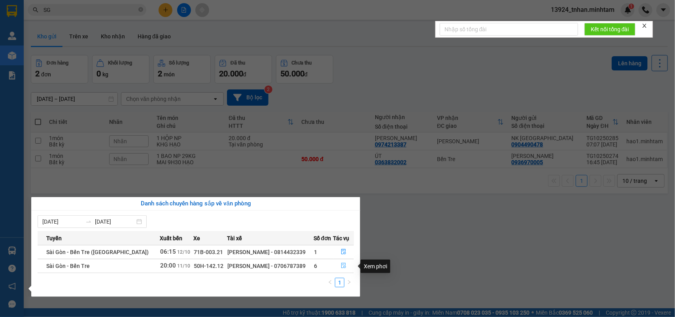
click at [341, 264] on icon "file-done" at bounding box center [344, 265] width 6 height 6
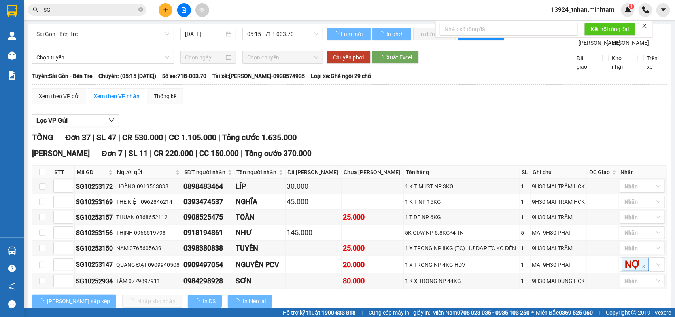
type input "[DATE]"
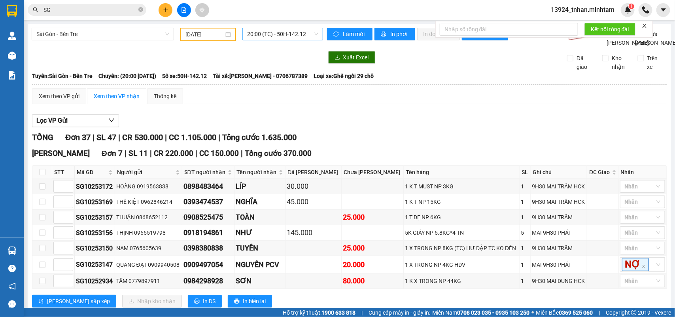
click at [269, 33] on span "20:00 (TC) - 50H-142.12" at bounding box center [282, 34] width 71 height 12
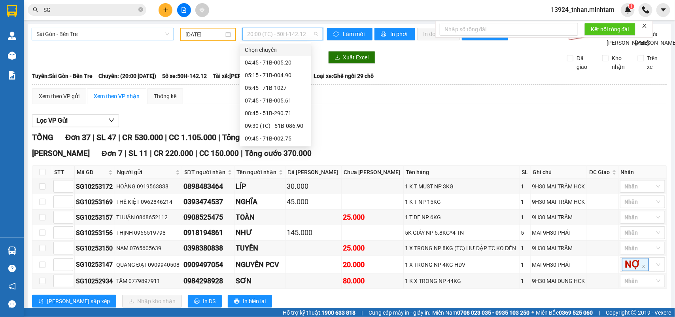
click at [134, 34] on span "Sài Gòn - Bến Tre" at bounding box center [102, 34] width 133 height 12
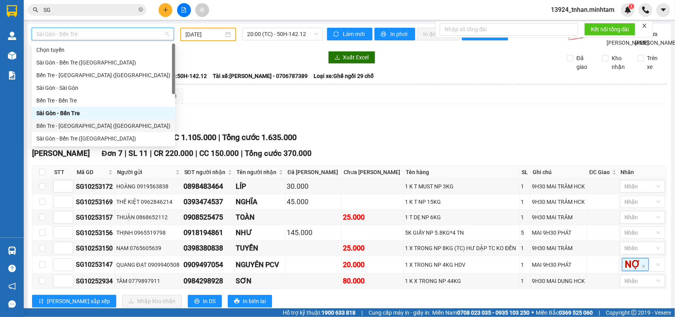
scroll to position [12, 0]
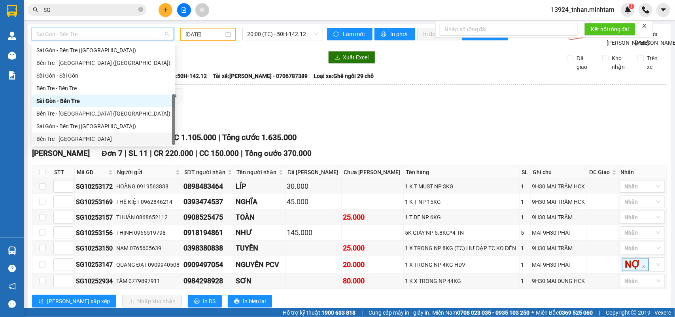
click at [80, 141] on div "Bến Tre - [GEOGRAPHIC_DATA]" at bounding box center [103, 138] width 134 height 9
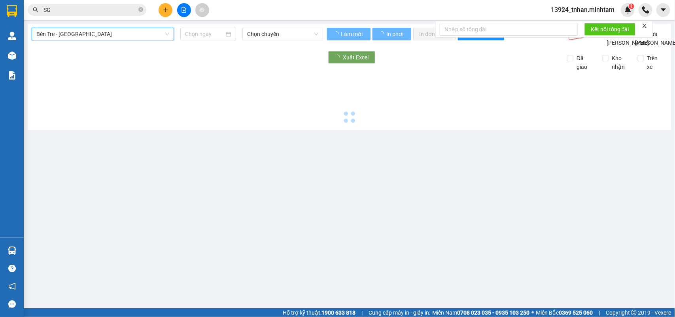
type input "[DATE]"
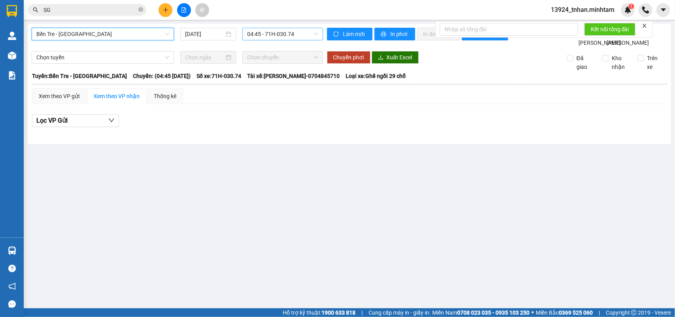
click at [261, 34] on span "04:45 - 71H-030.74" at bounding box center [282, 34] width 71 height 12
click at [89, 30] on span "Bến Tre - [GEOGRAPHIC_DATA]" at bounding box center [102, 34] width 133 height 12
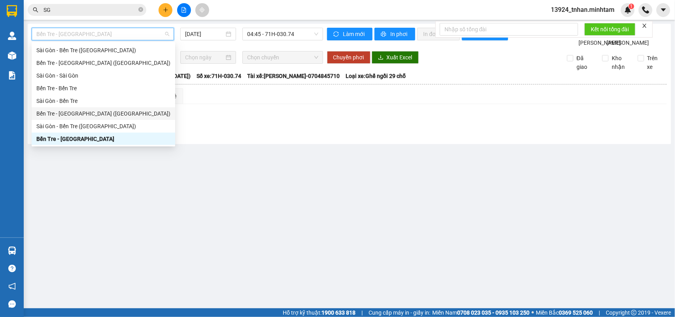
click at [99, 117] on div "Bến Tre - [GEOGRAPHIC_DATA] ([GEOGRAPHIC_DATA])" at bounding box center [103, 113] width 134 height 9
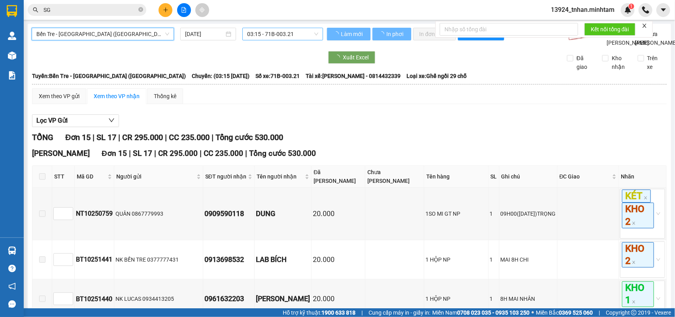
click at [272, 32] on span "03:15 - 71B-003.21" at bounding box center [282, 34] width 71 height 12
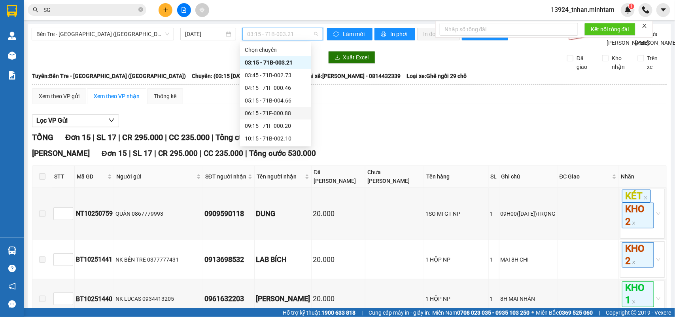
click at [287, 110] on div "06:15 - 71F-000.88" at bounding box center [276, 113] width 62 height 9
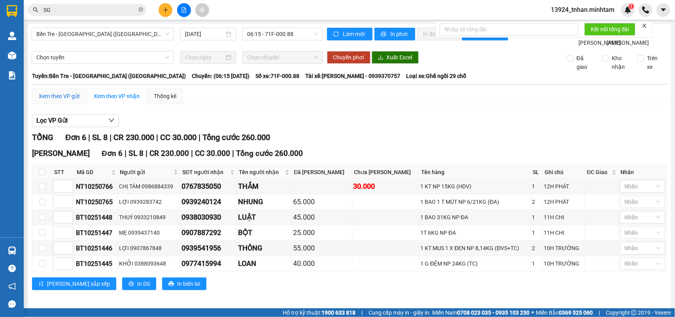
click at [51, 100] on div "Xem theo VP gửi" at bounding box center [59, 96] width 41 height 9
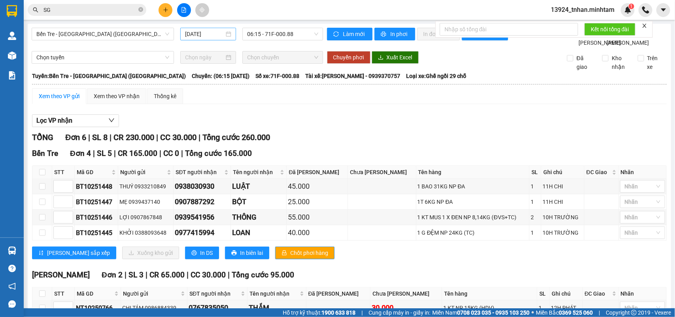
click at [191, 35] on input "[DATE]" at bounding box center [204, 34] width 39 height 9
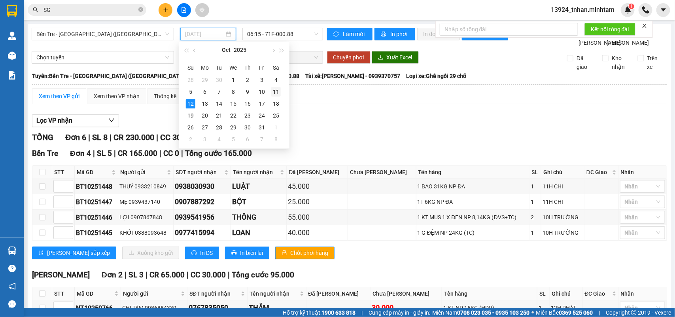
click at [277, 93] on div "11" at bounding box center [275, 91] width 9 height 9
type input "[DATE]"
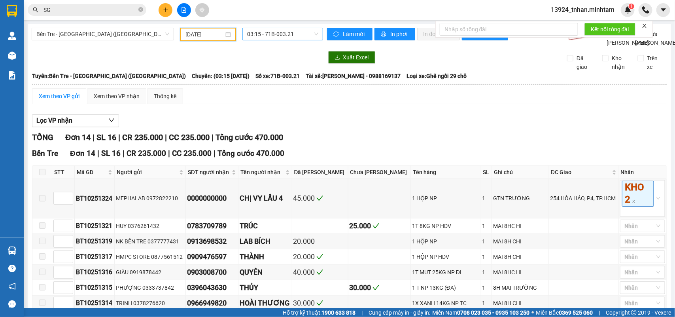
click at [268, 36] on span "03:15 - 71B-003.21" at bounding box center [282, 34] width 71 height 12
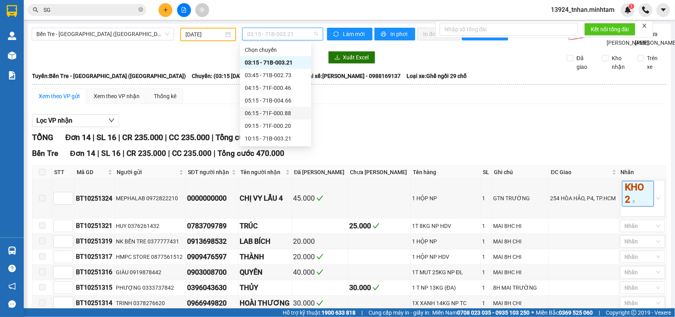
click at [289, 113] on div "06:15 - 71F-000.88" at bounding box center [276, 113] width 62 height 9
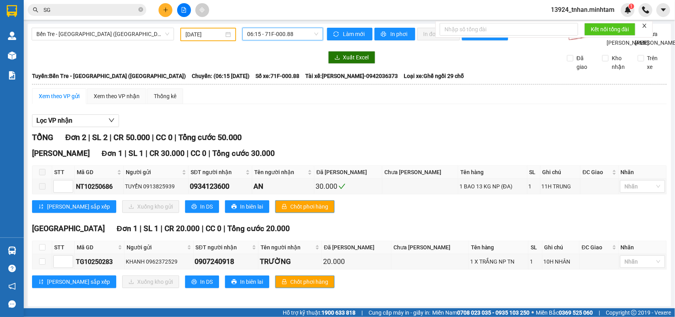
scroll to position [21, 0]
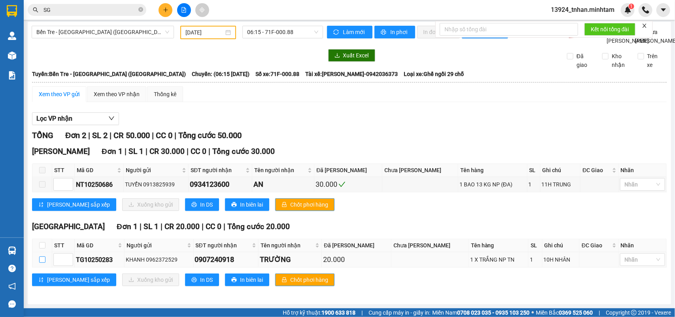
click at [42, 262] on input "checkbox" at bounding box center [42, 259] width 6 height 6
checkbox input "true"
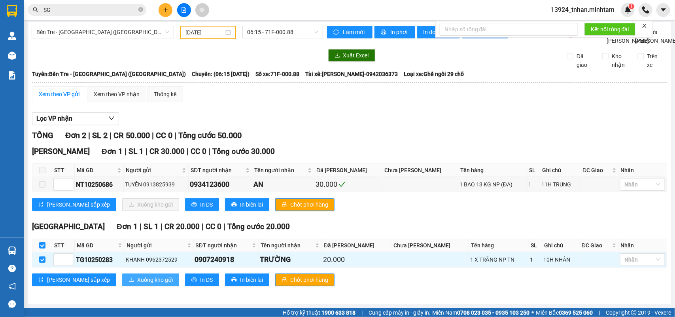
click at [122, 279] on button "Xuống kho gửi" at bounding box center [150, 279] width 57 height 13
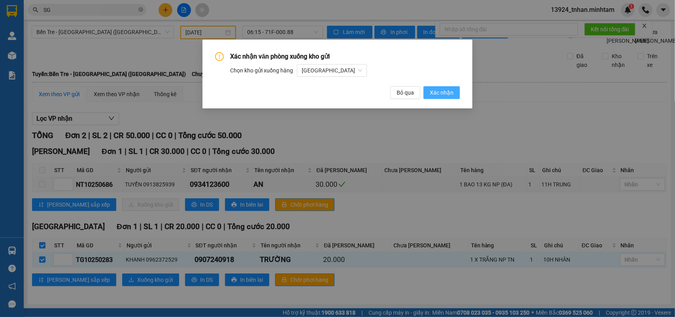
click at [447, 91] on span "Xác nhận" at bounding box center [442, 92] width 24 height 9
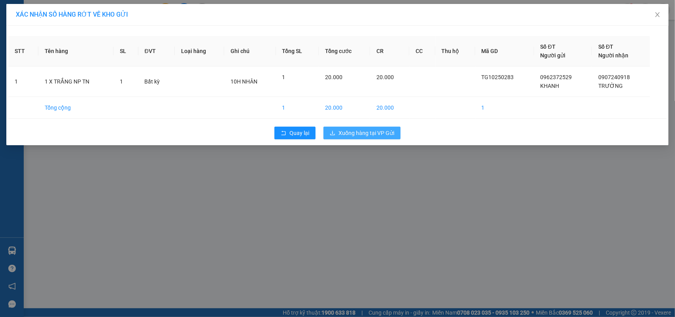
click at [366, 128] on span "Xuống hàng tại VP Gửi" at bounding box center [366, 132] width 56 height 9
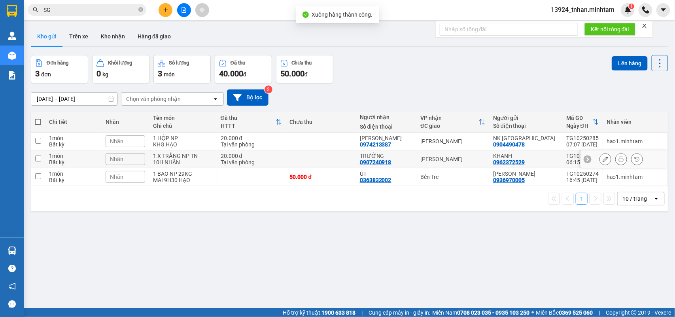
click at [209, 158] on div "1 X TRẮNG NP TN" at bounding box center [183, 156] width 60 height 6
checkbox input "true"
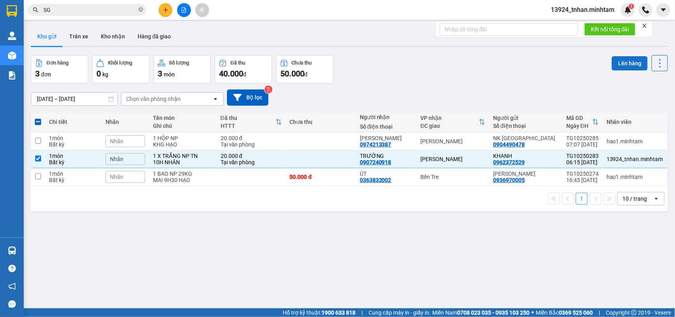
click at [622, 61] on button "Lên hàng" at bounding box center [629, 63] width 36 height 14
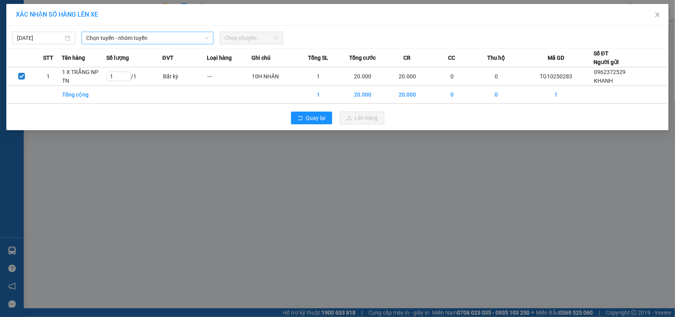
click at [136, 35] on span "Chọn tuyến - nhóm tuyến" at bounding box center [147, 38] width 123 height 12
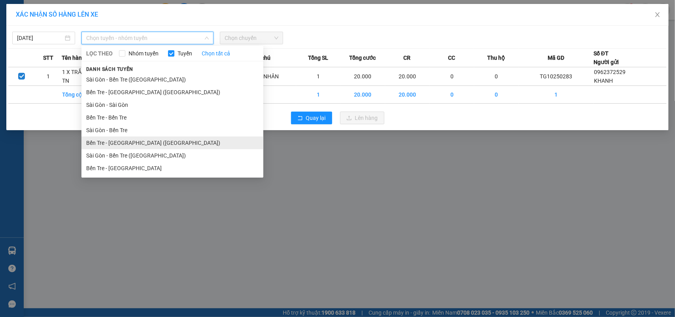
drag, startPoint x: 133, startPoint y: 140, endPoint x: 162, endPoint y: 110, distance: 41.6
click at [134, 139] on li "Bến Tre - [GEOGRAPHIC_DATA] ([GEOGRAPHIC_DATA])" at bounding box center [172, 142] width 182 height 13
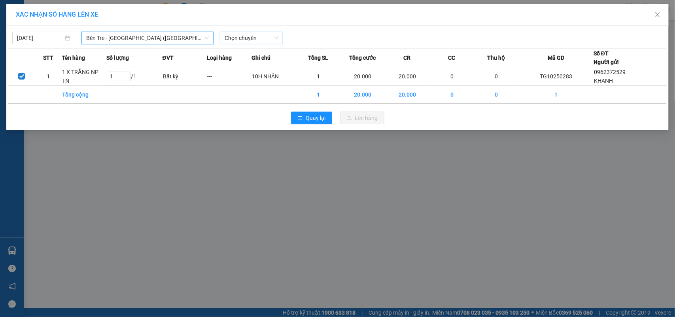
click at [238, 40] on span "Chọn chuyến" at bounding box center [250, 38] width 53 height 12
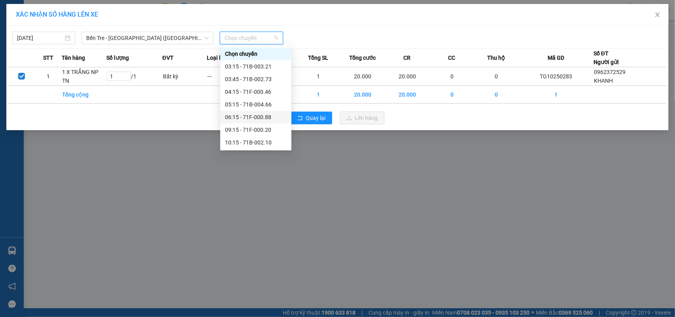
click at [276, 115] on div "06:15 - 71F-000.88" at bounding box center [256, 117] width 62 height 9
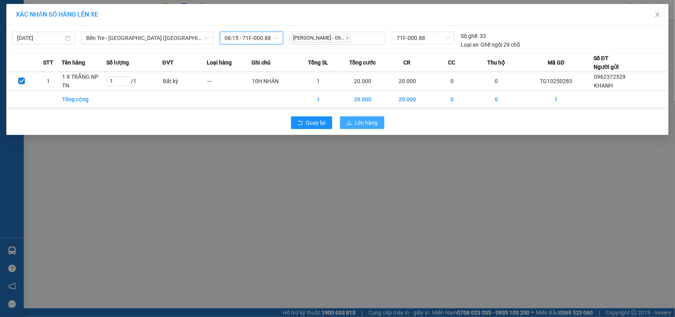
click at [349, 123] on icon "upload" at bounding box center [349, 122] width 5 height 4
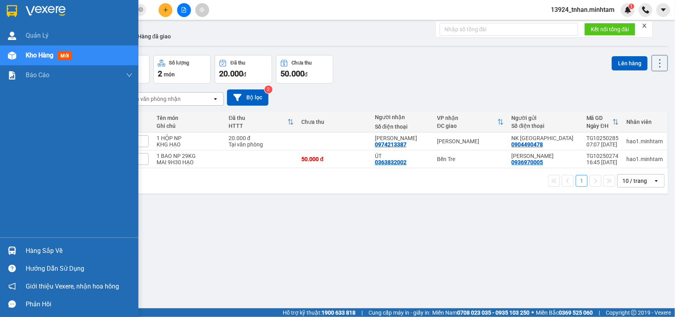
click at [9, 6] on img at bounding box center [12, 11] width 10 height 12
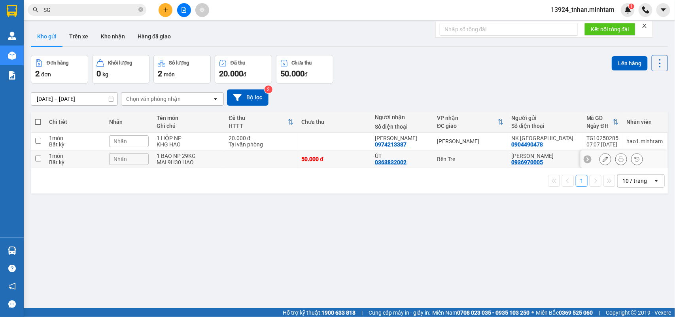
click at [356, 159] on div "50.000 đ" at bounding box center [334, 159] width 65 height 6
checkbox input "true"
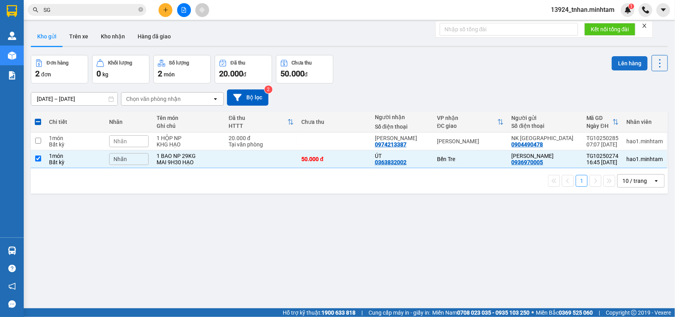
click at [615, 60] on button "Lên hàng" at bounding box center [629, 63] width 36 height 14
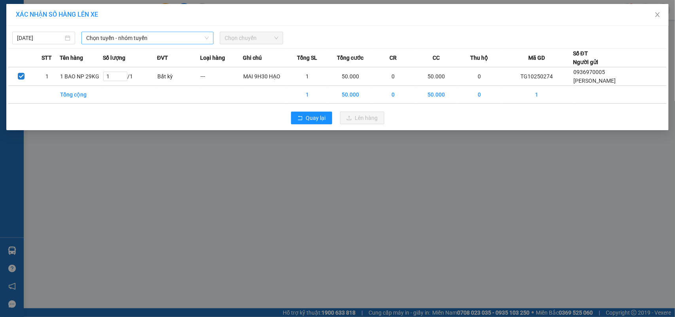
drag, startPoint x: 171, startPoint y: 44, endPoint x: 175, endPoint y: 39, distance: 6.6
click at [171, 43] on div "Chọn tuyến - nhóm tuyến" at bounding box center [147, 38] width 138 height 13
click at [175, 39] on span "Chọn tuyến - nhóm tuyến" at bounding box center [147, 38] width 123 height 12
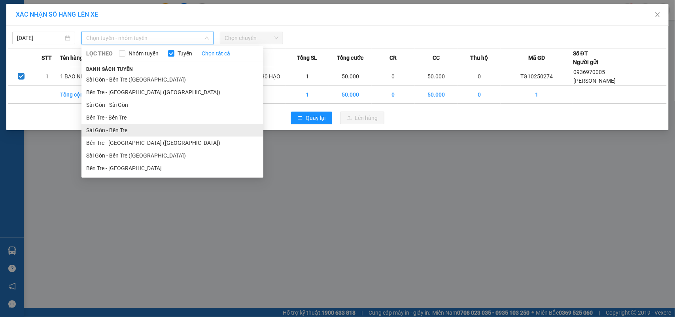
click at [128, 125] on li "Sài Gòn - Bến Tre" at bounding box center [172, 130] width 182 height 13
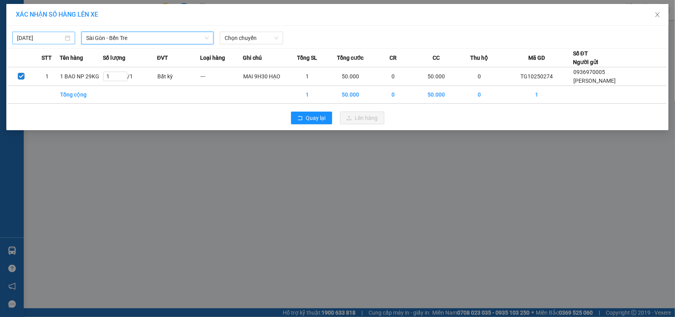
click at [61, 37] on input "[DATE]" at bounding box center [40, 38] width 46 height 9
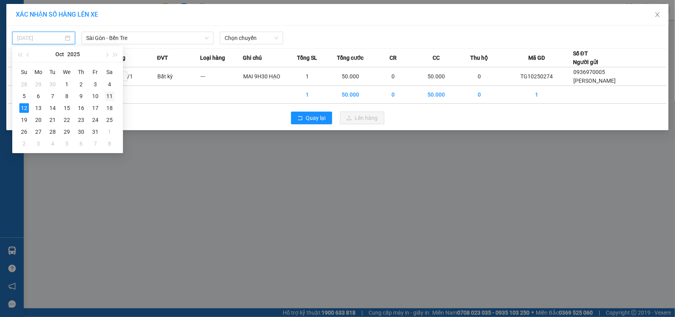
click at [112, 97] on div "11" at bounding box center [109, 95] width 9 height 9
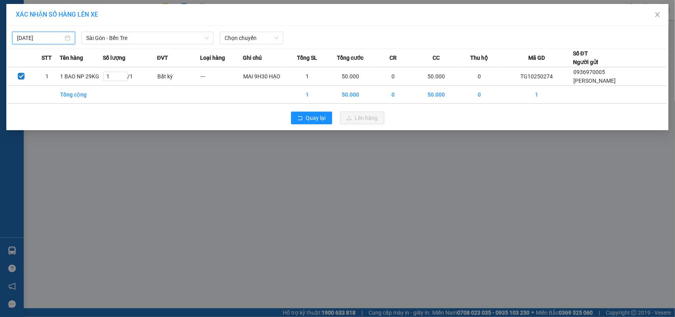
type input "[DATE]"
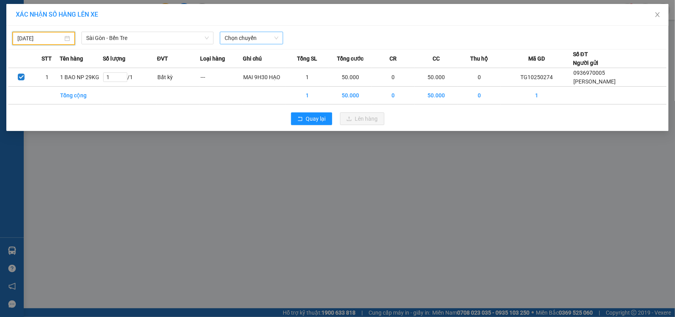
click at [277, 37] on span "Chọn chuyến" at bounding box center [250, 38] width 53 height 12
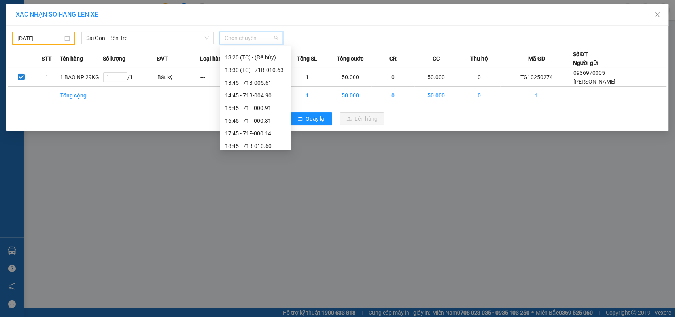
scroll to position [164, 0]
click at [261, 141] on div "20:00 (TC) - 50H-142.12" at bounding box center [256, 142] width 62 height 9
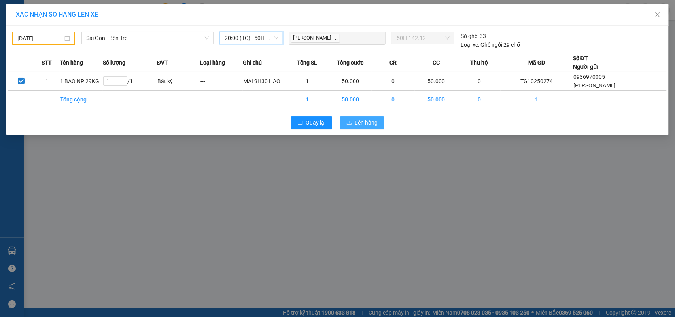
click at [356, 123] on span "Lên hàng" at bounding box center [366, 122] width 23 height 9
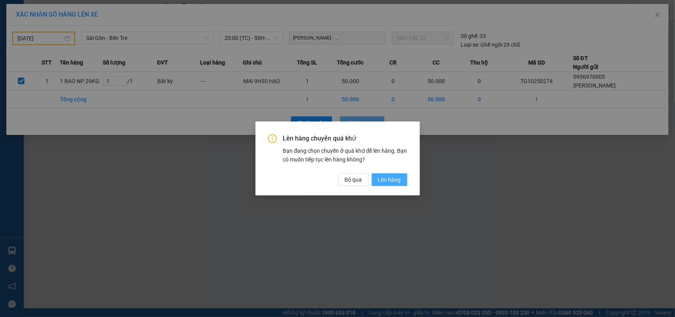
click at [382, 178] on span "Lên hàng" at bounding box center [389, 179] width 23 height 9
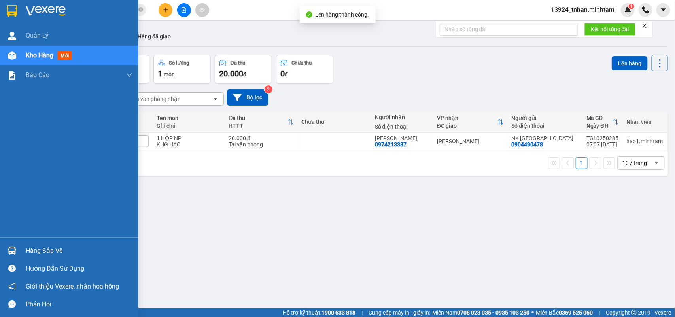
click at [0, 250] on div "Hàng sắp về" at bounding box center [69, 250] width 138 height 18
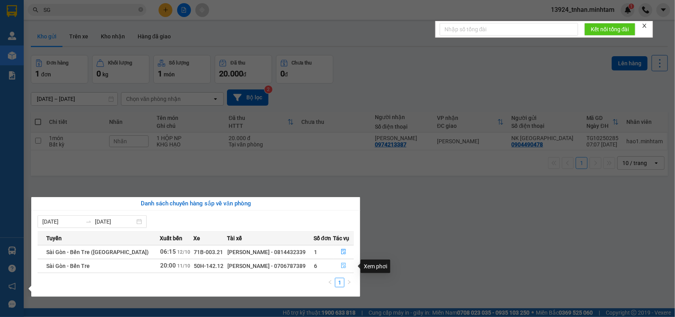
click at [341, 268] on icon "file-done" at bounding box center [344, 265] width 6 height 6
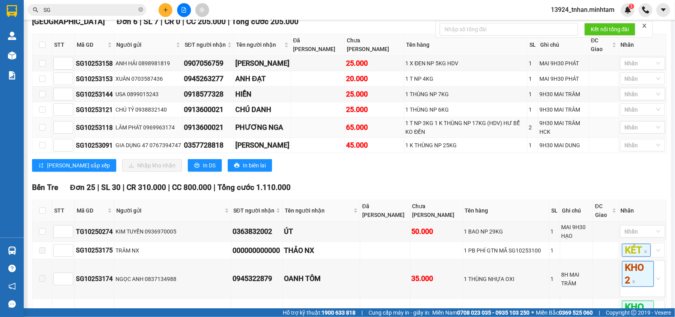
scroll to position [252, 0]
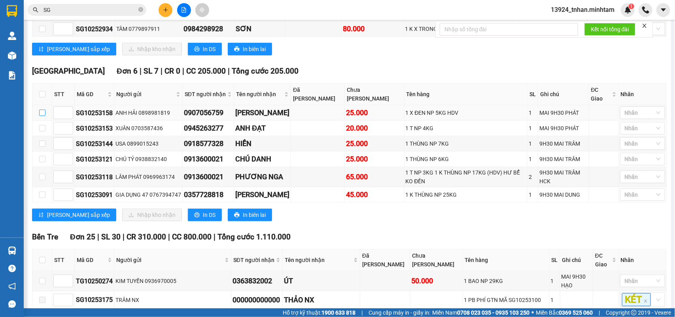
click at [44, 116] on input "checkbox" at bounding box center [42, 112] width 6 height 6
checkbox input "true"
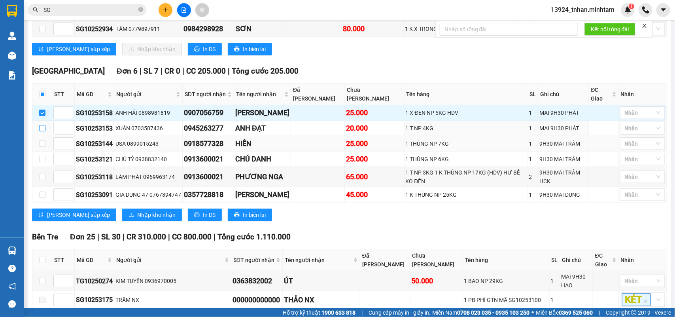
drag, startPoint x: 40, startPoint y: 140, endPoint x: 42, endPoint y: 149, distance: 9.6
click at [40, 131] on input "checkbox" at bounding box center [42, 128] width 6 height 6
checkbox input "true"
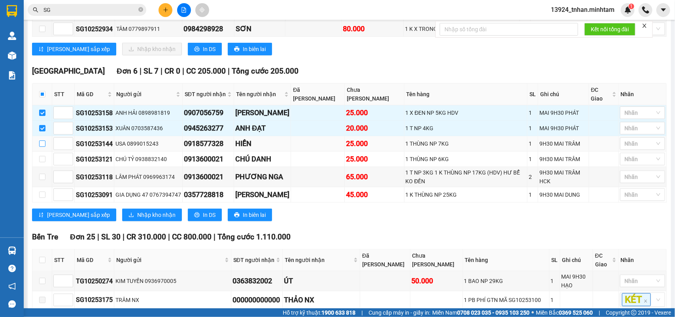
click at [40, 147] on input "checkbox" at bounding box center [42, 143] width 6 height 6
checkbox input "true"
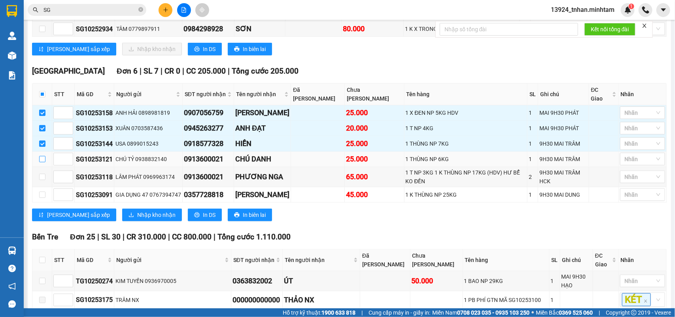
click at [42, 162] on input "checkbox" at bounding box center [42, 159] width 6 height 6
checkbox input "true"
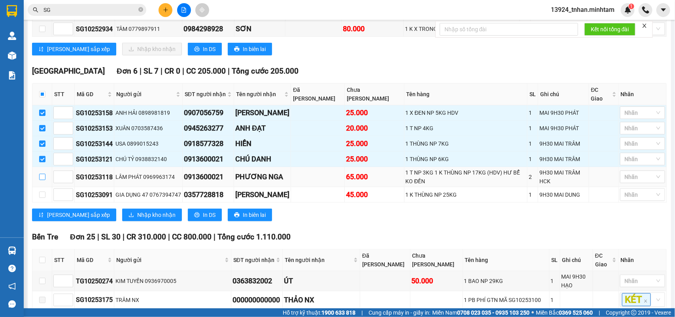
click at [42, 180] on input "checkbox" at bounding box center [42, 177] width 6 height 6
checkbox input "true"
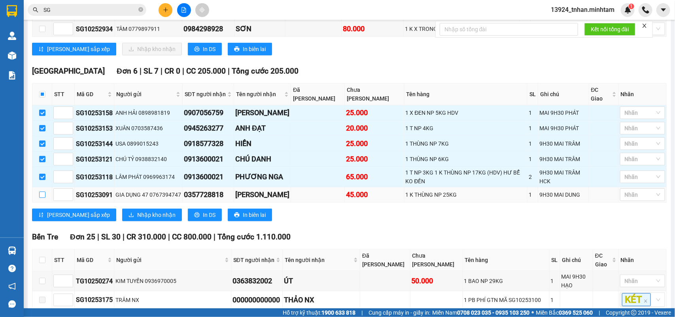
click at [43, 198] on input "checkbox" at bounding box center [42, 194] width 6 height 6
checkbox input "true"
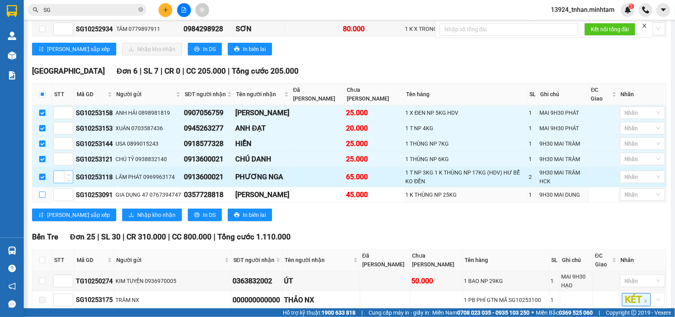
checkbox input "true"
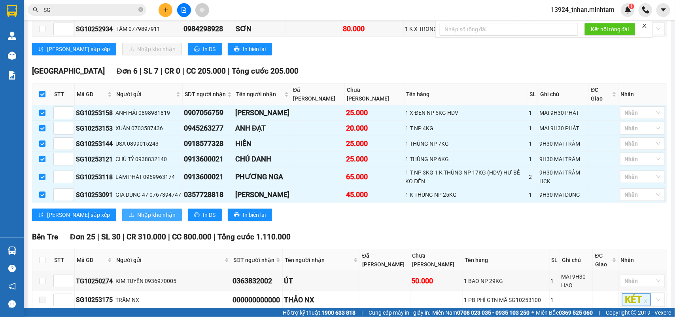
click at [134, 218] on button "Nhập kho nhận" at bounding box center [152, 214] width 60 height 13
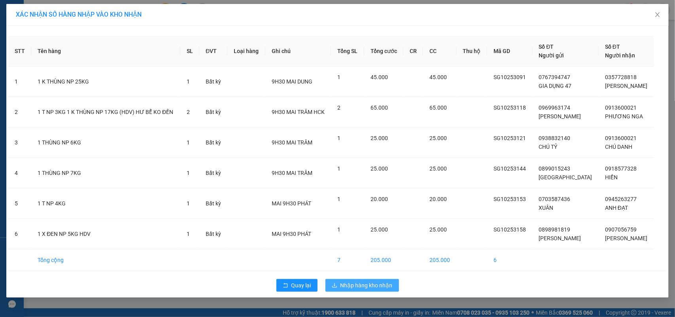
click at [366, 289] on span "Nhập hàng kho nhận" at bounding box center [366, 285] width 52 height 9
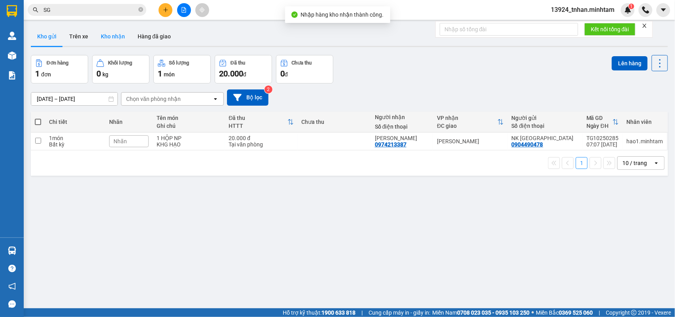
click at [116, 37] on button "Kho nhận" at bounding box center [112, 36] width 37 height 19
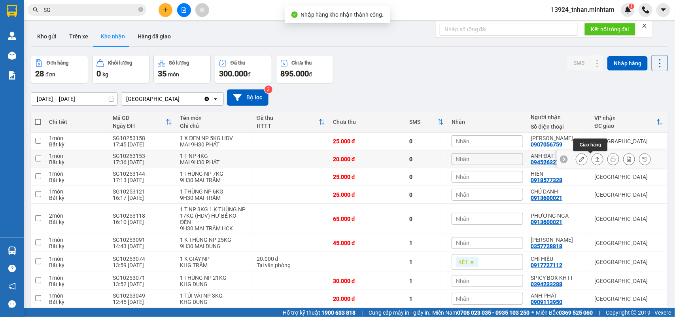
scroll to position [45, 0]
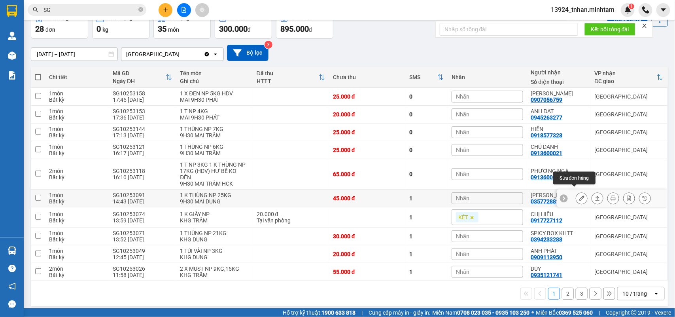
click at [579, 195] on icon at bounding box center [582, 198] width 6 height 6
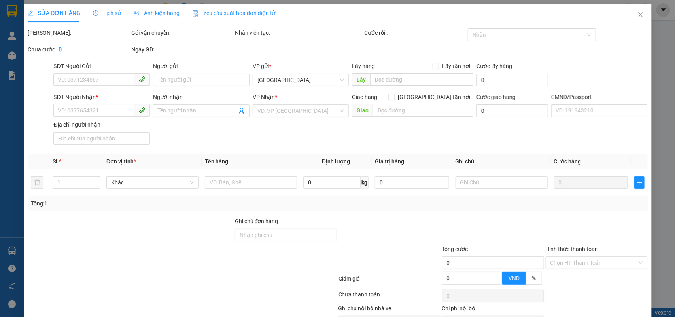
type input "0767394747"
type input "GIA DỤNG 47"
type input "0357728818"
type input "[PERSON_NAME]"
type input "HCK"
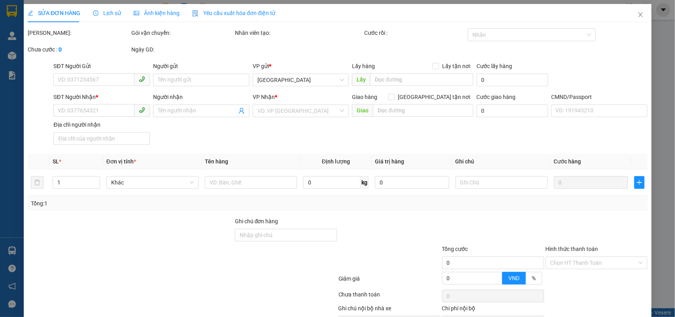
type input "45.000"
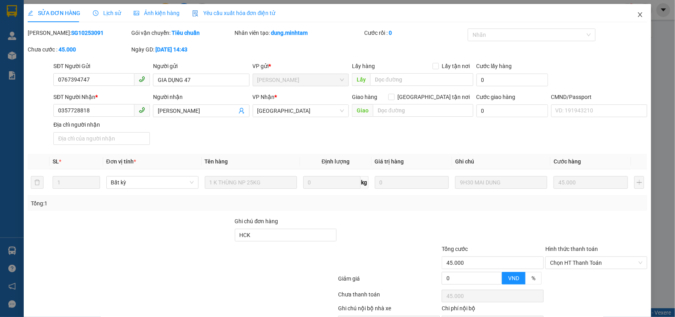
click at [629, 13] on span "Close" at bounding box center [640, 15] width 22 height 22
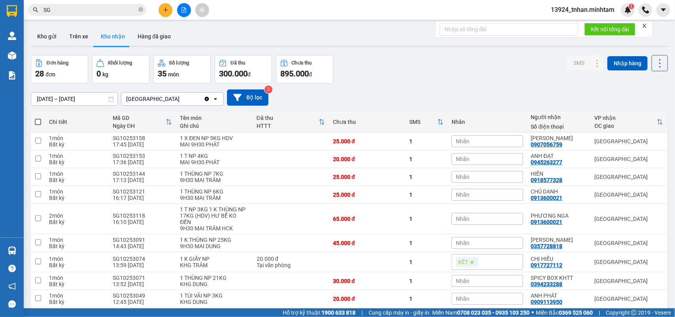
scroll to position [45, 0]
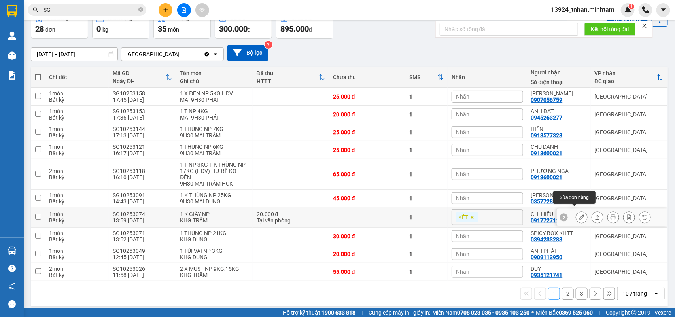
click at [579, 214] on icon at bounding box center [582, 217] width 6 height 6
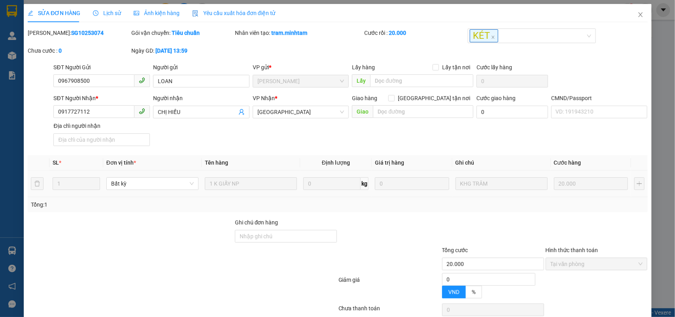
type input "0967908500"
type input "LOAN"
type input "0917727112"
type input "CHỊ HIẾU"
type input "20.000"
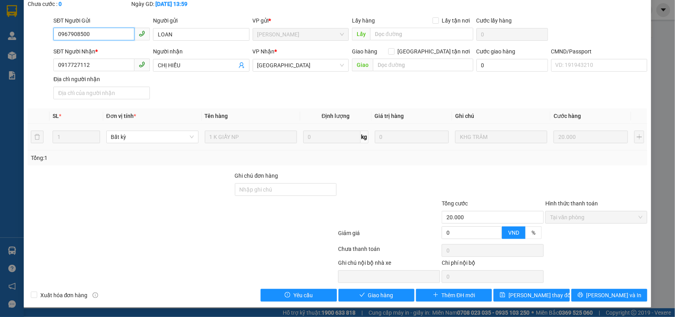
scroll to position [48, 0]
click at [385, 292] on span "Giao hàng" at bounding box center [380, 295] width 25 height 9
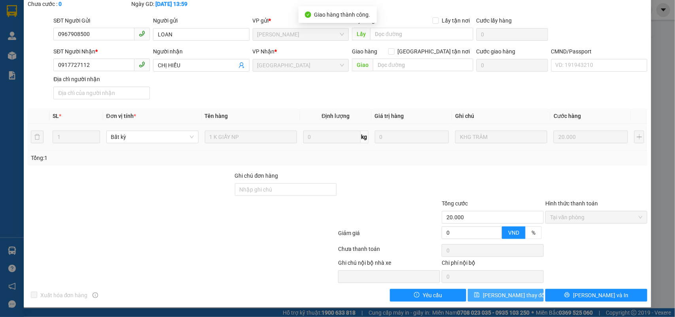
click at [503, 297] on span "[PERSON_NAME] thay đổi" at bounding box center [514, 295] width 63 height 9
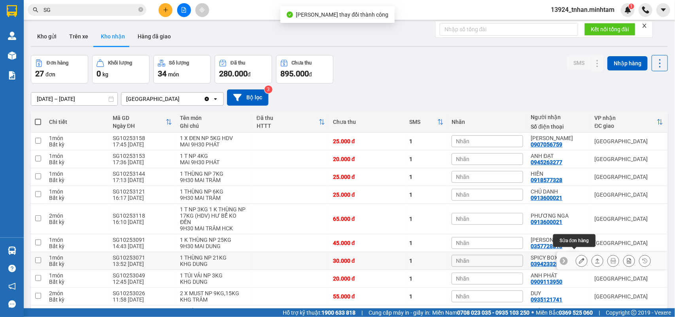
click at [579, 258] on icon at bounding box center [582, 261] width 6 height 6
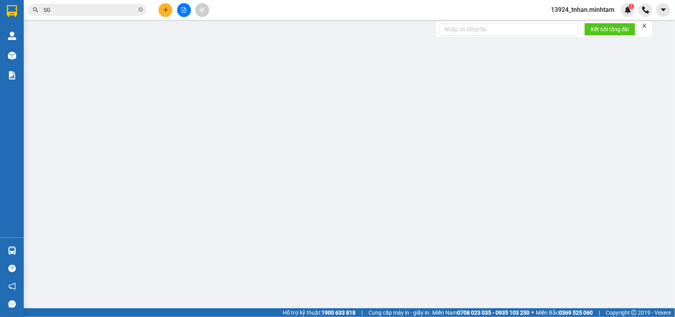
type input "0348311483"
type input "PHƯỢNG"
type input "0394233288"
type input "SPICY BOX KHTT"
type input "30.000"
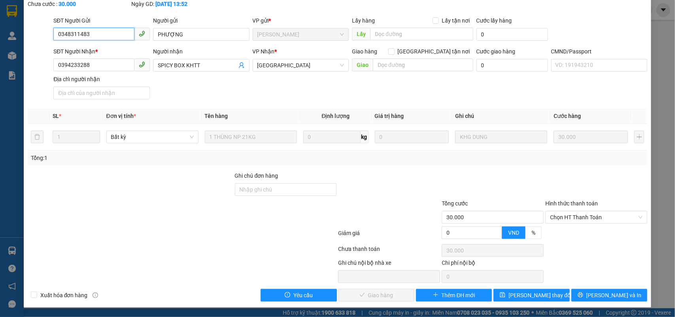
scroll to position [46, 0]
click at [575, 218] on span "Chọn HT Thanh Toán" at bounding box center [596, 217] width 92 height 12
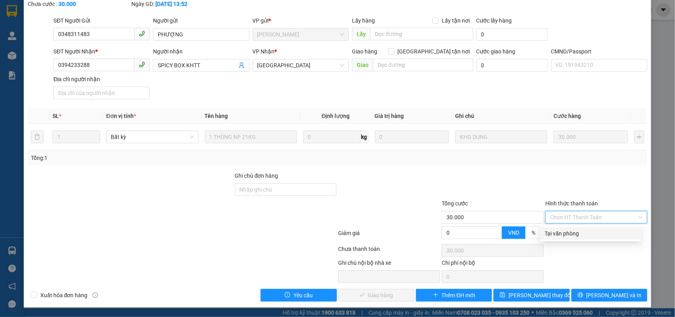
click at [563, 230] on div "Tại văn phòng" at bounding box center [590, 233] width 91 height 9
type input "0"
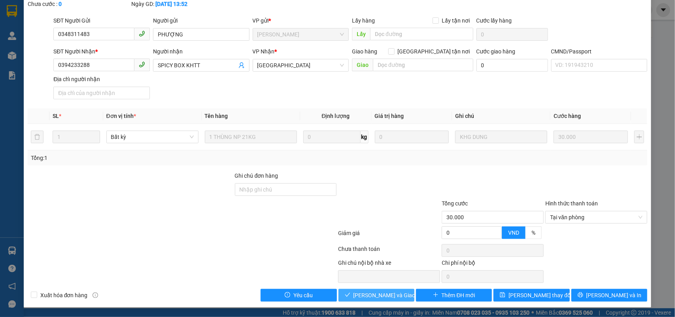
click at [383, 292] on span "[PERSON_NAME] và Giao hàng" at bounding box center [391, 295] width 76 height 9
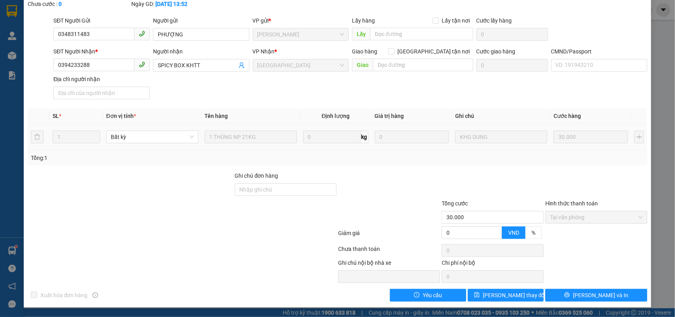
scroll to position [0, 0]
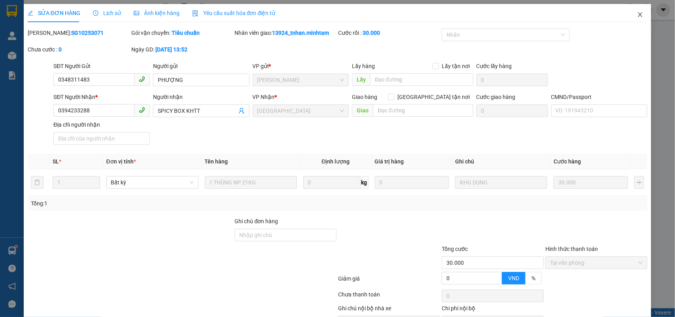
click at [634, 7] on span "Close" at bounding box center [640, 15] width 22 height 22
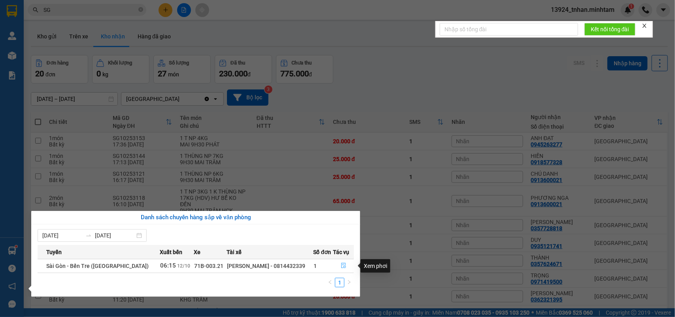
click at [341, 271] on button "button" at bounding box center [344, 265] width 20 height 13
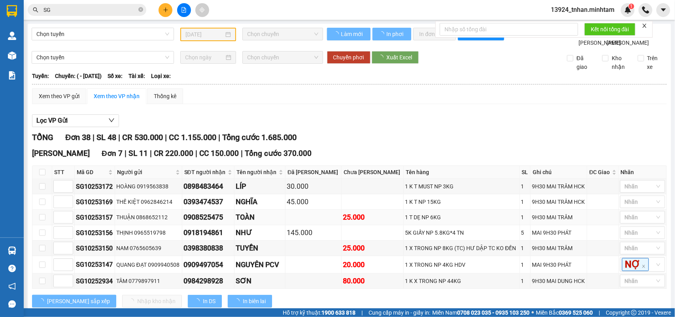
type input "[DATE]"
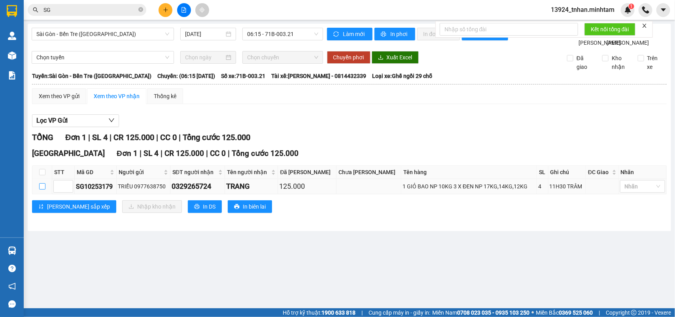
click at [43, 189] on input "checkbox" at bounding box center [42, 186] width 6 height 6
checkbox input "true"
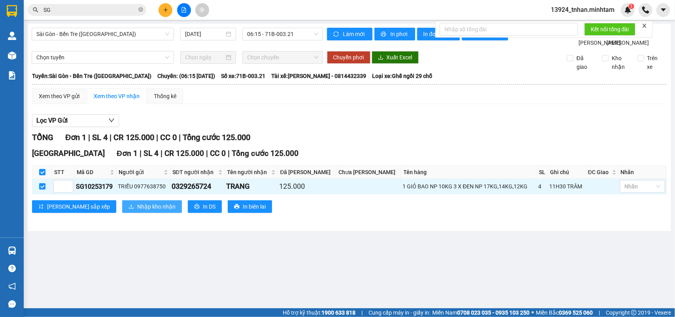
click at [137, 211] on span "Nhập kho nhận" at bounding box center [156, 206] width 38 height 9
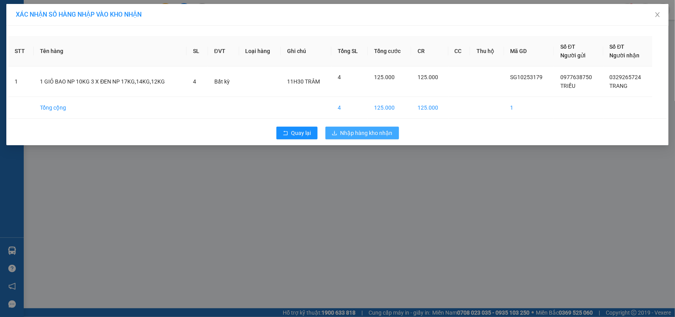
click at [362, 130] on span "Nhập hàng kho nhận" at bounding box center [366, 132] width 52 height 9
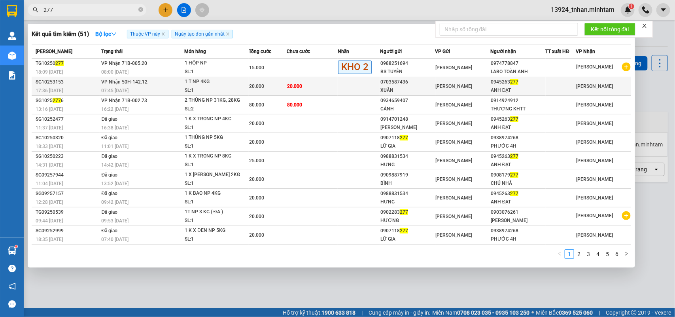
type input "277"
click at [499, 83] on div "0945263 277" at bounding box center [517, 82] width 54 height 8
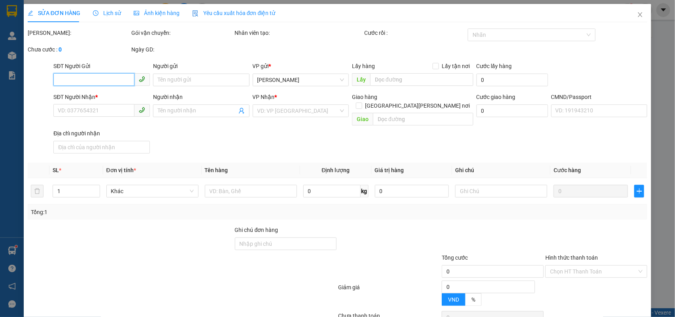
type input "0703587436"
type input "XUÂN"
type input "0945263277"
type input "ANH ĐẠT"
type input "20.000"
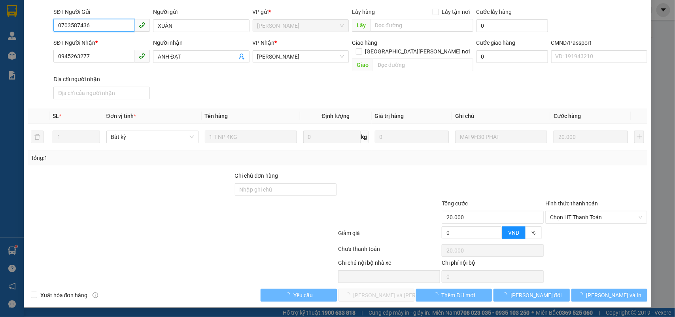
scroll to position [46, 0]
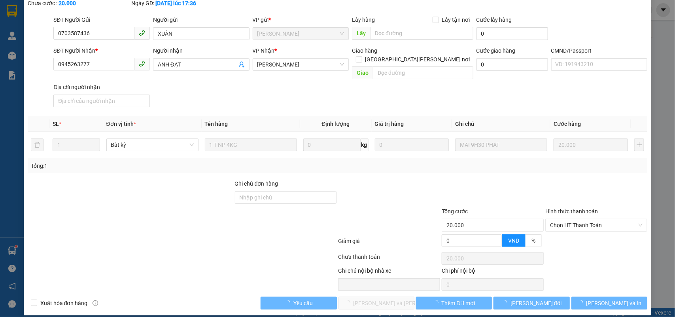
click at [560, 208] on label "Hình thức thanh toán" at bounding box center [571, 211] width 53 height 6
click at [560, 219] on input "Hình thức thanh toán" at bounding box center [593, 225] width 87 height 12
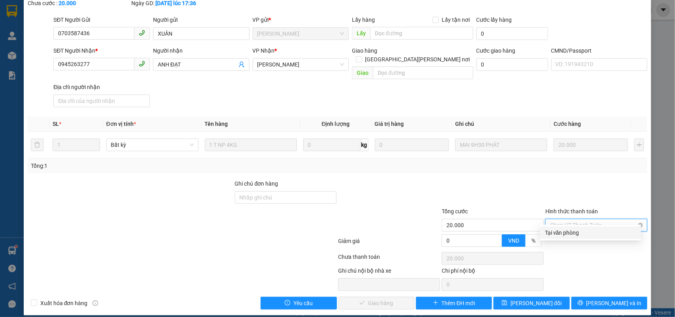
click at [560, 219] on span "Chọn HT Thanh Toán" at bounding box center [596, 225] width 92 height 12
click at [553, 234] on div "Tại văn phòng" at bounding box center [590, 232] width 91 height 9
type input "0"
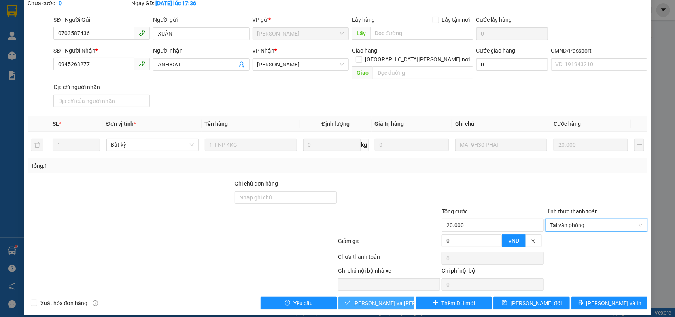
click at [381, 298] on span "[PERSON_NAME] và Giao hàng" at bounding box center [406, 302] width 107 height 9
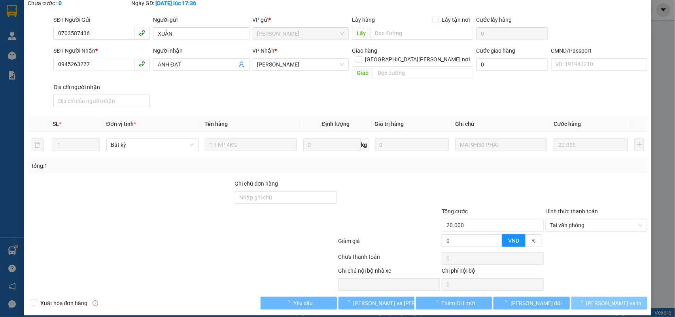
click at [607, 298] on span "[PERSON_NAME] và In" at bounding box center [613, 302] width 55 height 9
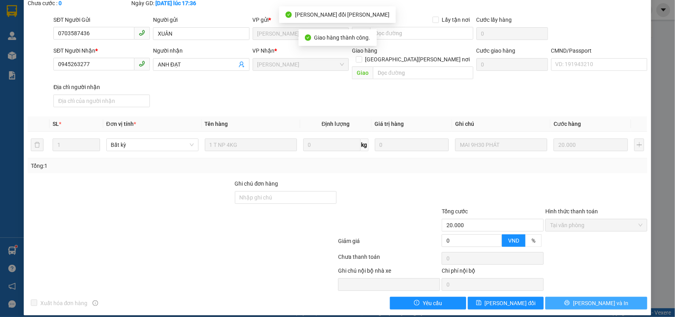
click at [607, 296] on button "[PERSON_NAME] và In" at bounding box center [596, 302] width 102 height 13
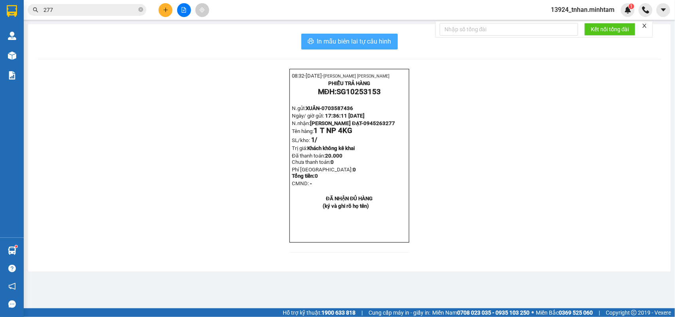
drag, startPoint x: 351, startPoint y: 38, endPoint x: 351, endPoint y: 87, distance: 49.0
click at [351, 40] on span "In mẫu biên lai tự cấu hình" at bounding box center [354, 41] width 74 height 10
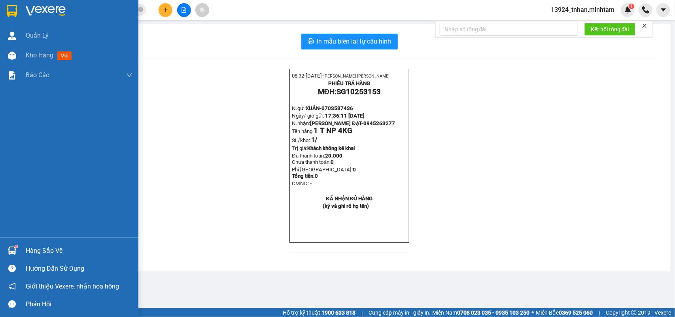
click at [38, 247] on div "Hàng sắp về" at bounding box center [79, 251] width 107 height 12
